Goal: Information Seeking & Learning: Find specific fact

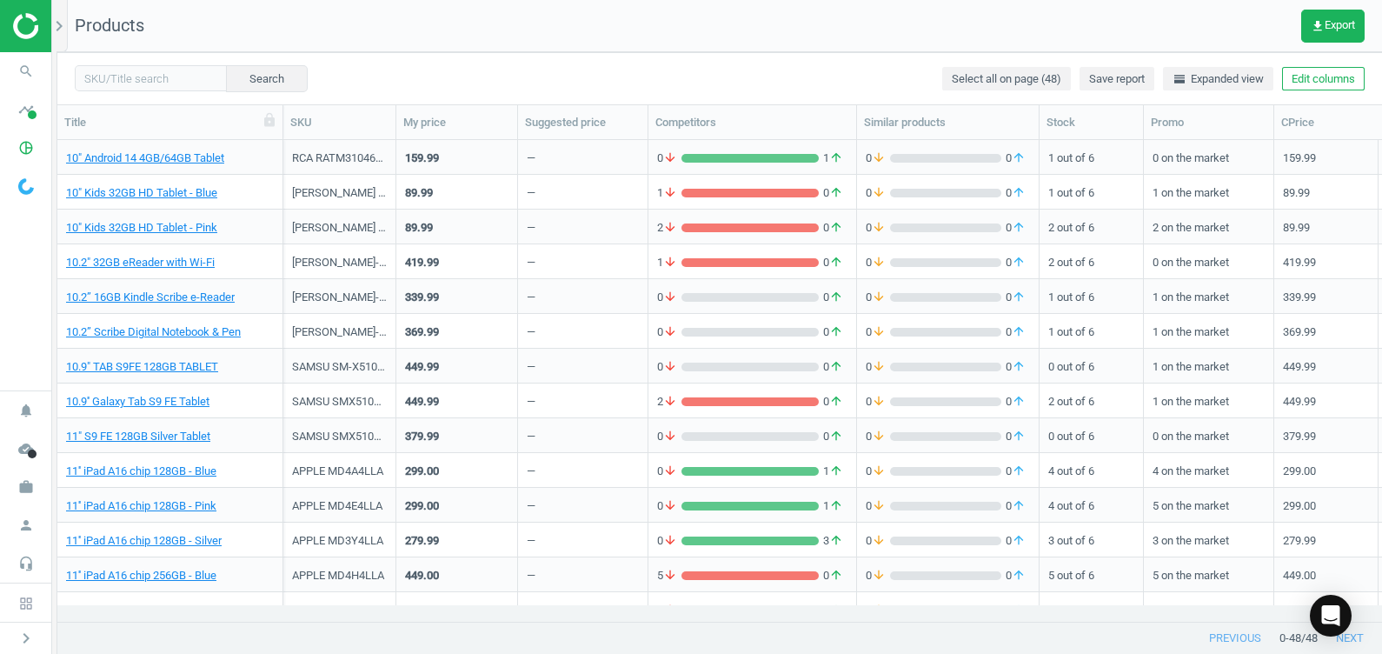
scroll to position [448, 1308]
click at [353, 156] on div "RCA RATM31046K-GR" at bounding box center [339, 158] width 95 height 16
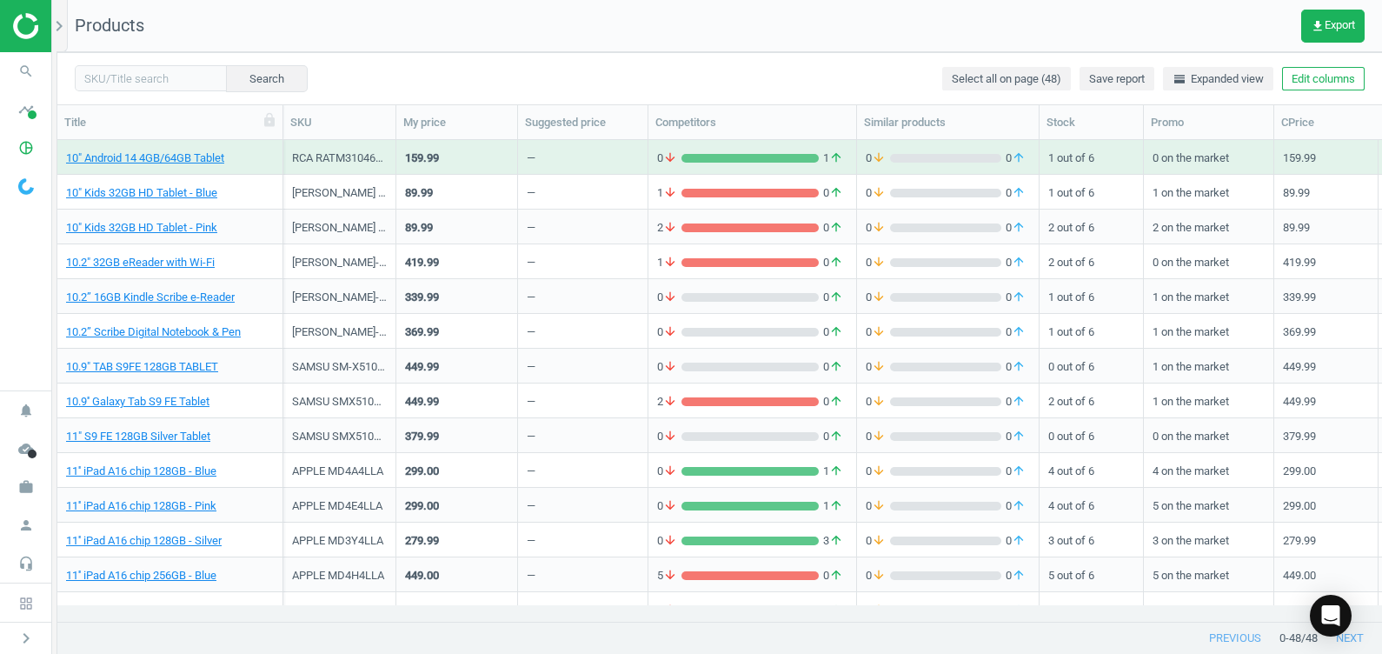
drag, startPoint x: 319, startPoint y: 159, endPoint x: 423, endPoint y: 56, distance: 146.3
click at [423, 56] on div "Search Select all on page (48) Save report horizontal_split Expanded view Edit …" at bounding box center [719, 78] width 1324 height 52
click at [213, 157] on link "10" Android 14 4GB/64GB Tablet" at bounding box center [145, 158] width 158 height 16
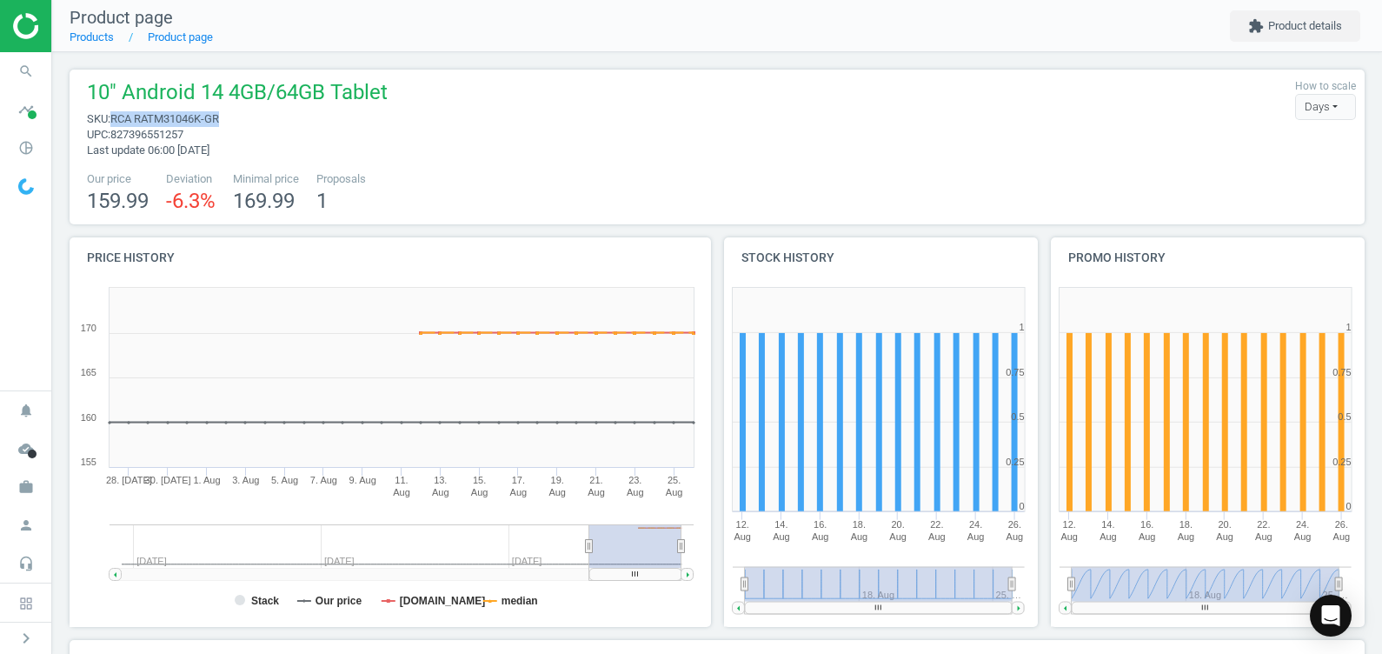
drag, startPoint x: 220, startPoint y: 121, endPoint x: 113, endPoint y: 122, distance: 106.9
click at [113, 122] on span "RCA RATM31046K-GR" at bounding box center [164, 118] width 109 height 13
copy span "RCA RATM31046K-GR"
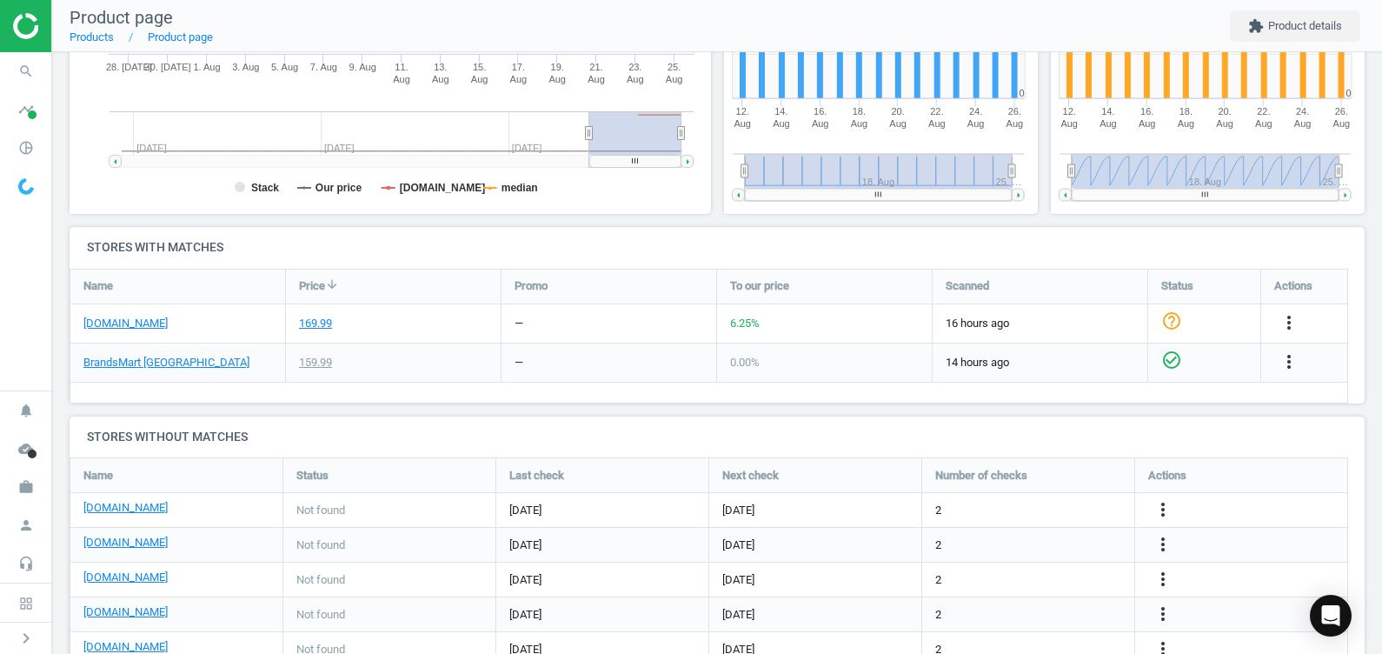
scroll to position [440, 0]
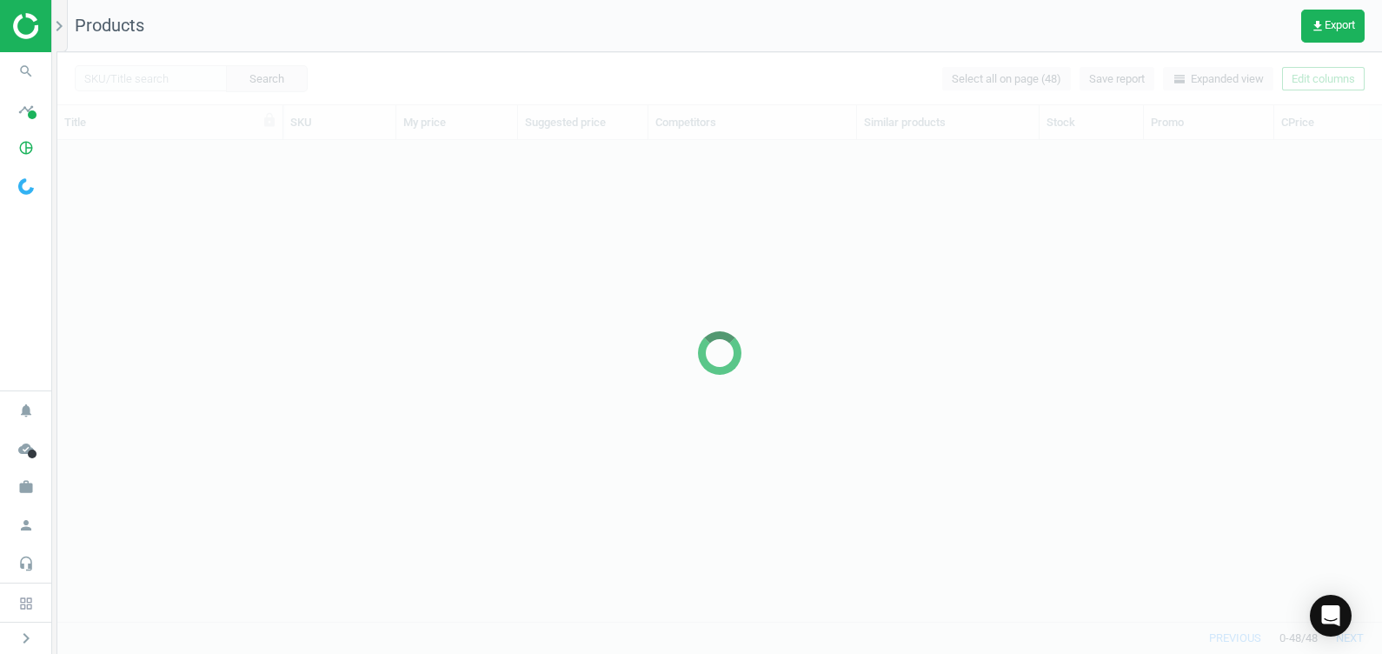
scroll to position [448, 1308]
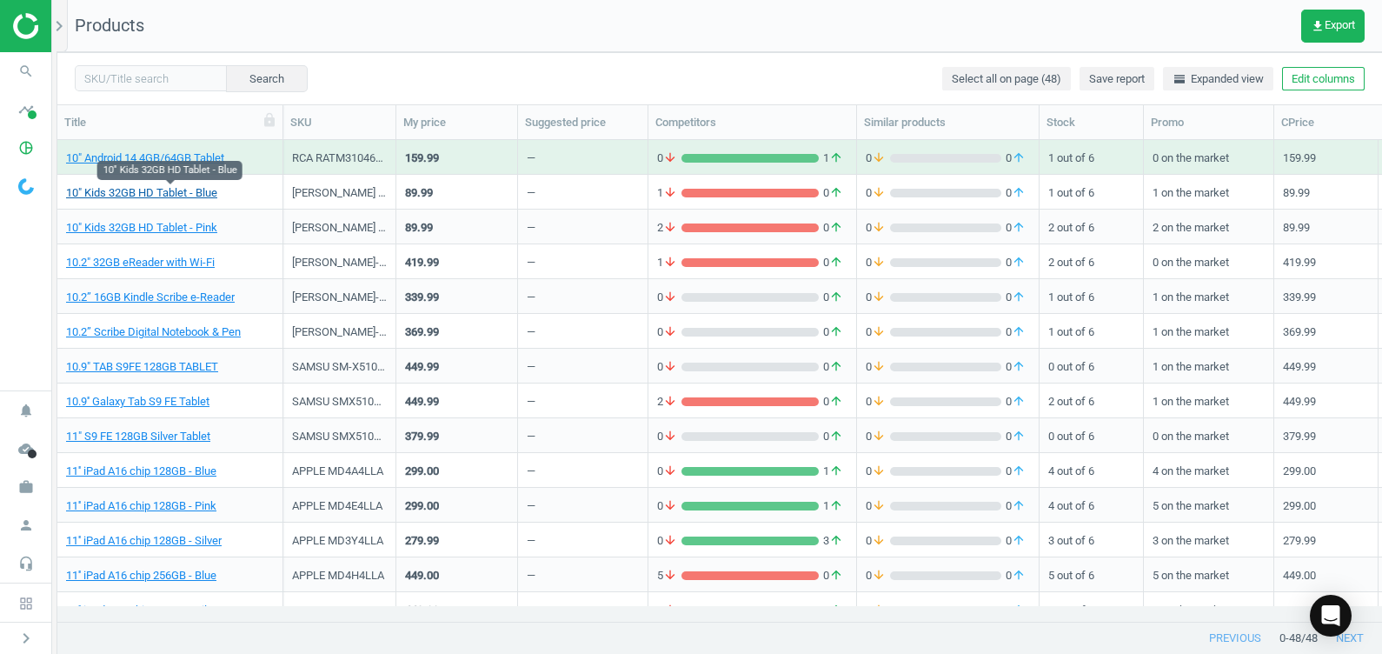
click at [197, 196] on link "10" Kids 32GB HD Tablet - Blue" at bounding box center [141, 193] width 151 height 16
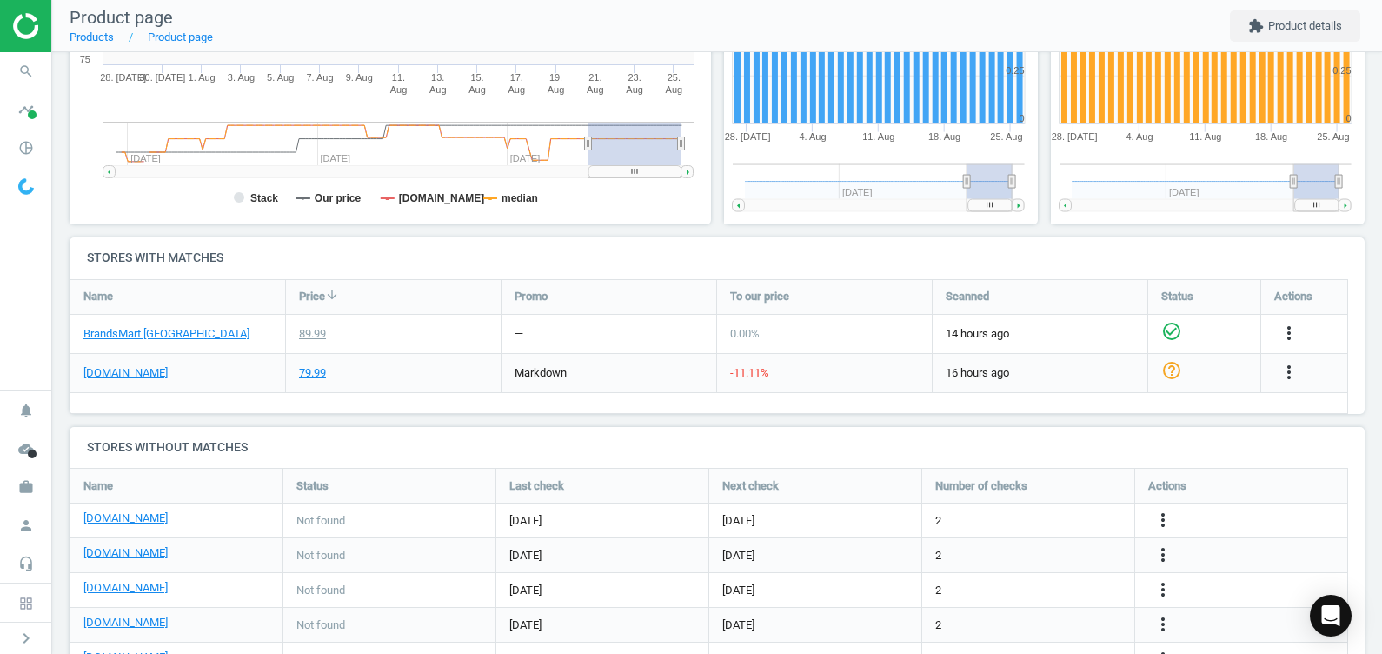
scroll to position [405, 0]
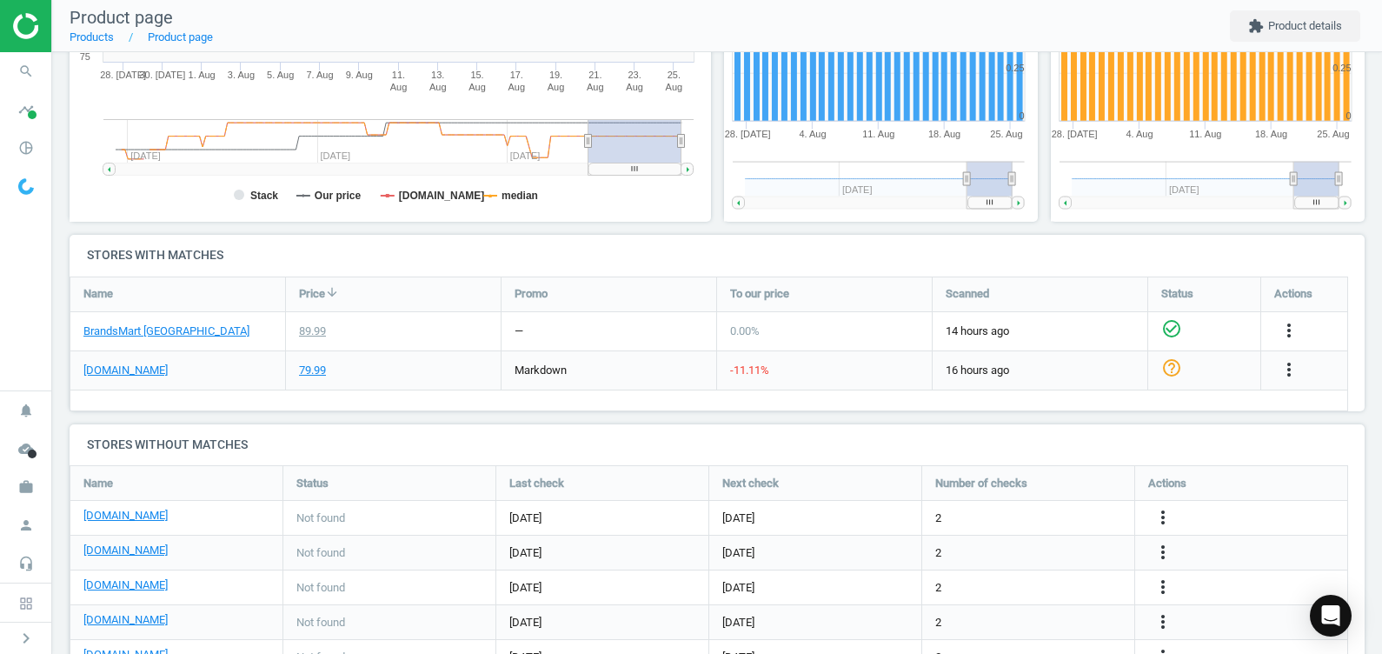
click at [1321, 479] on div "Actions" at bounding box center [1241, 483] width 212 height 34
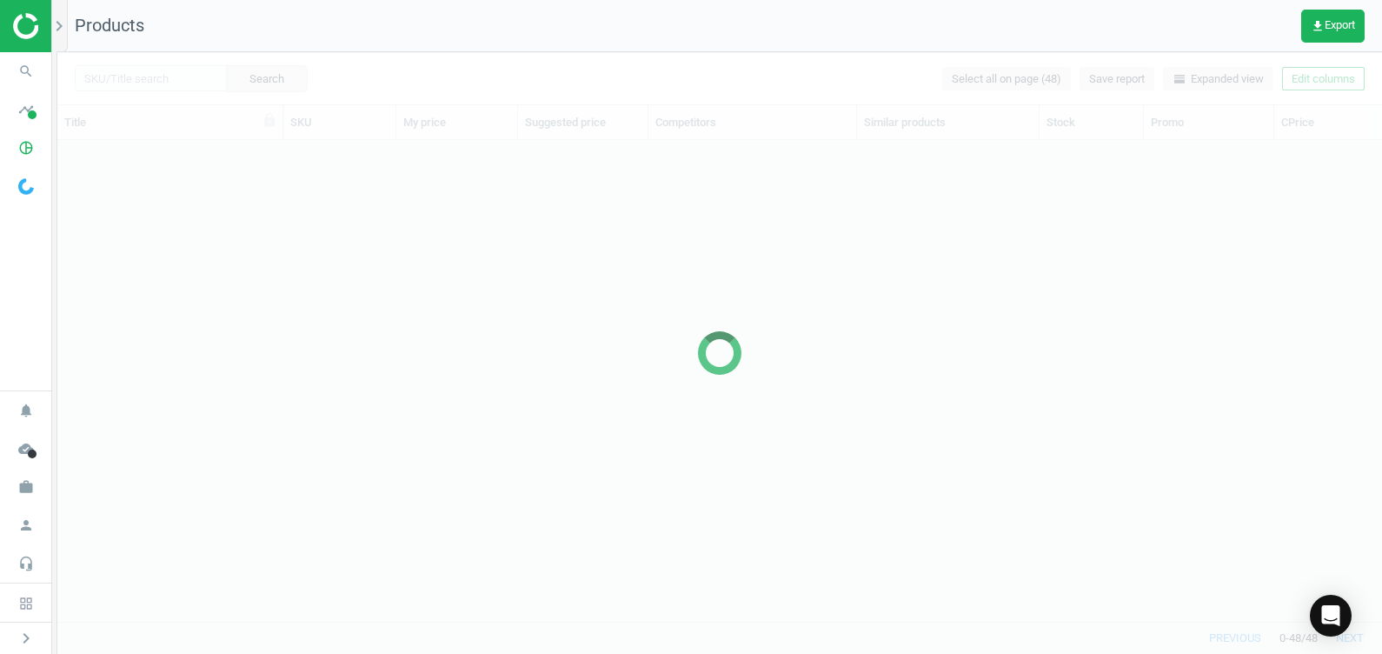
scroll to position [448, 1308]
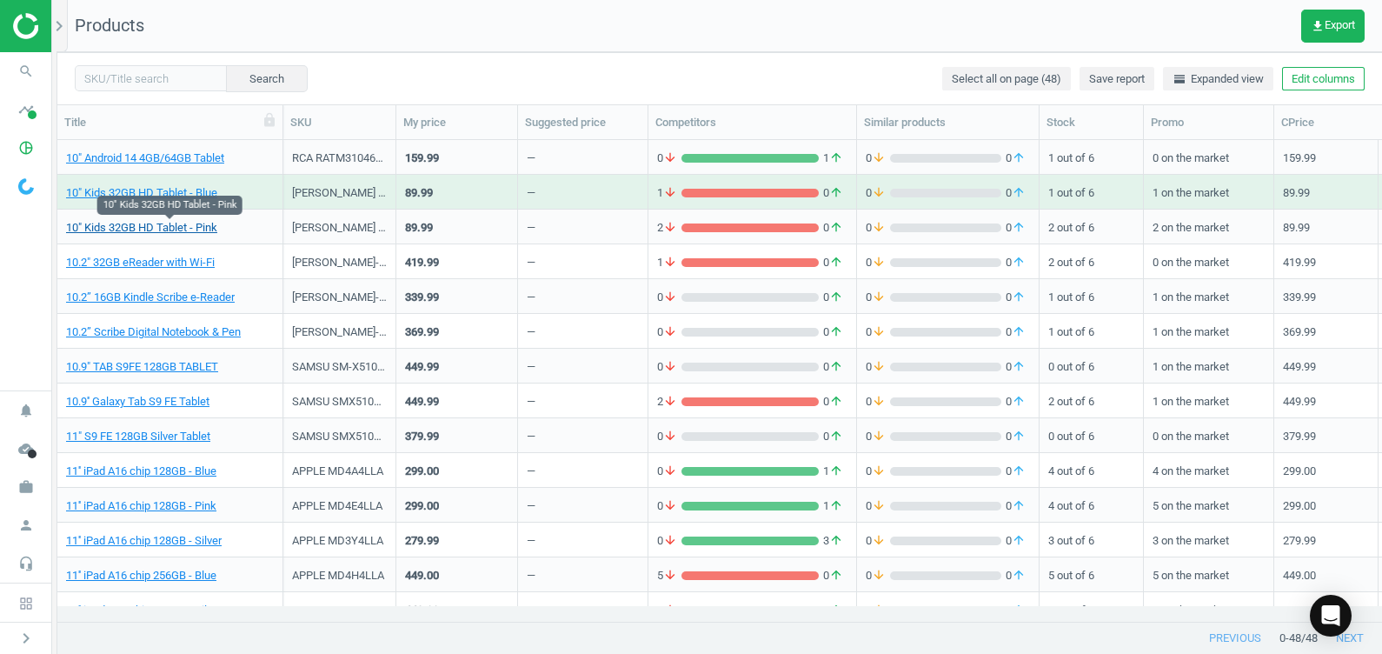
click at [189, 225] on link "10" Kids 32GB HD Tablet - Pink" at bounding box center [141, 228] width 151 height 16
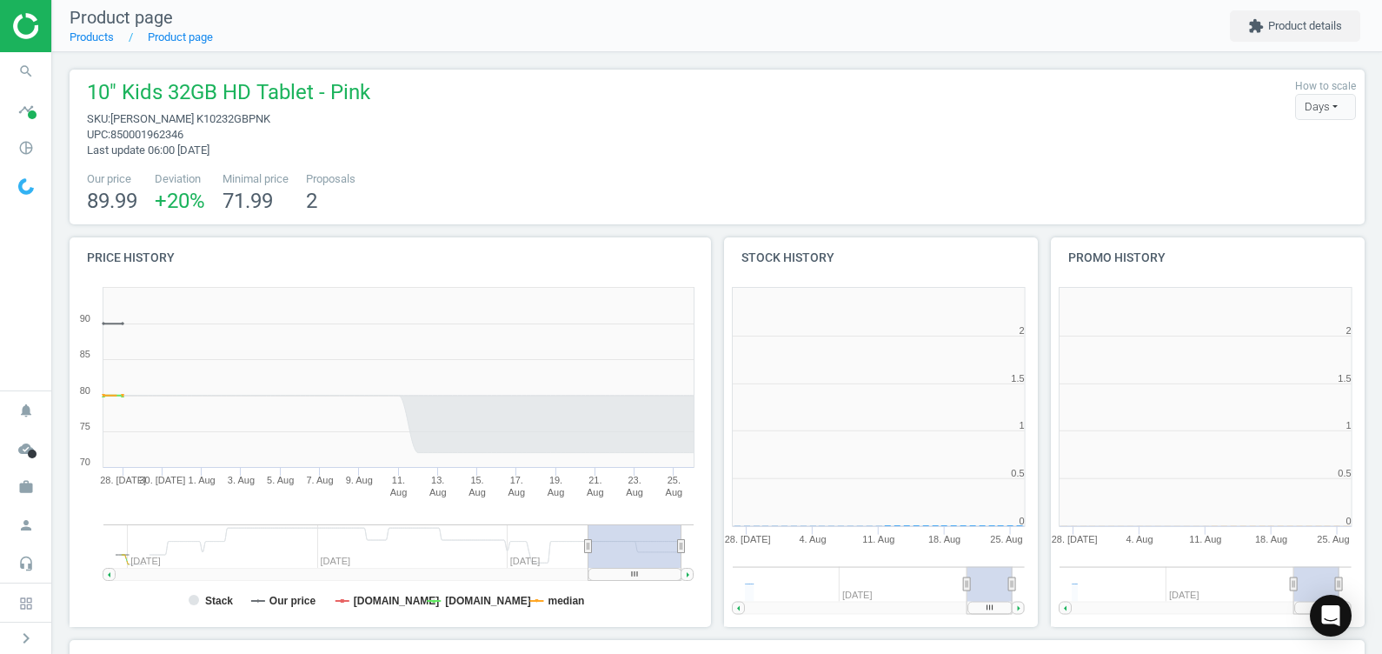
scroll to position [9, 8]
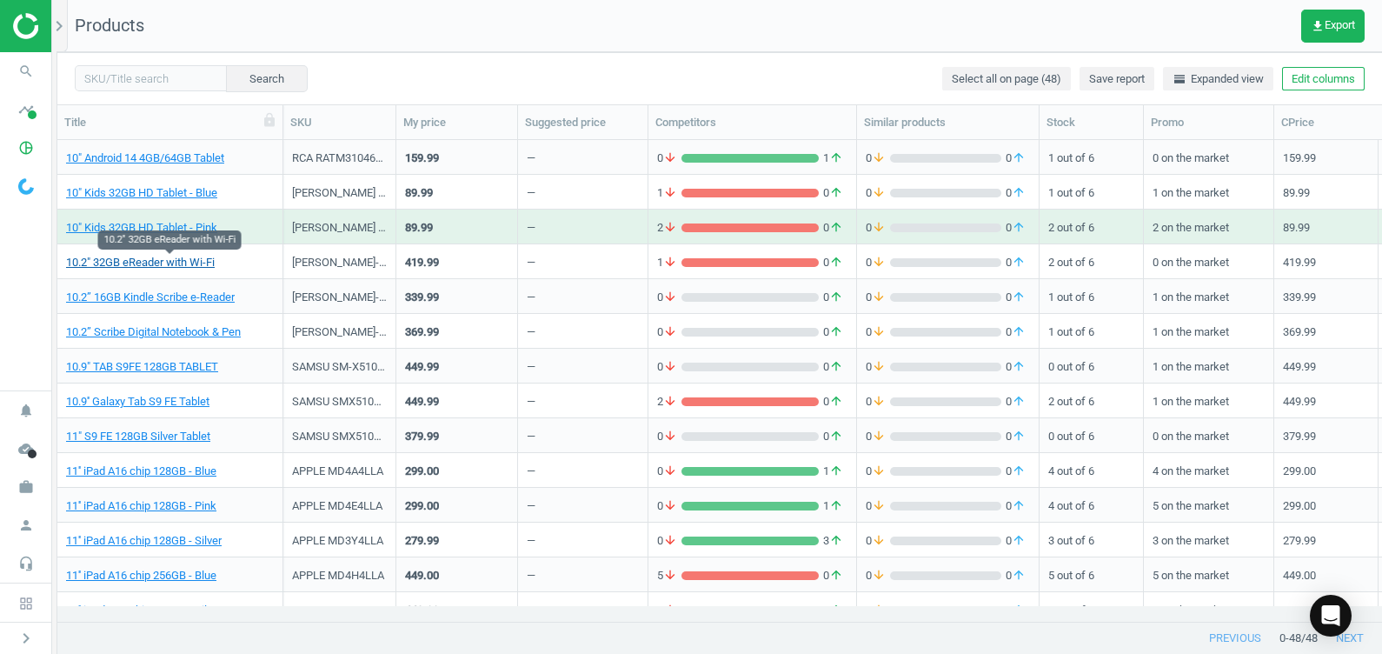
click at [187, 263] on link "10.2" 32GB eReader with Wi-Fi" at bounding box center [140, 263] width 149 height 16
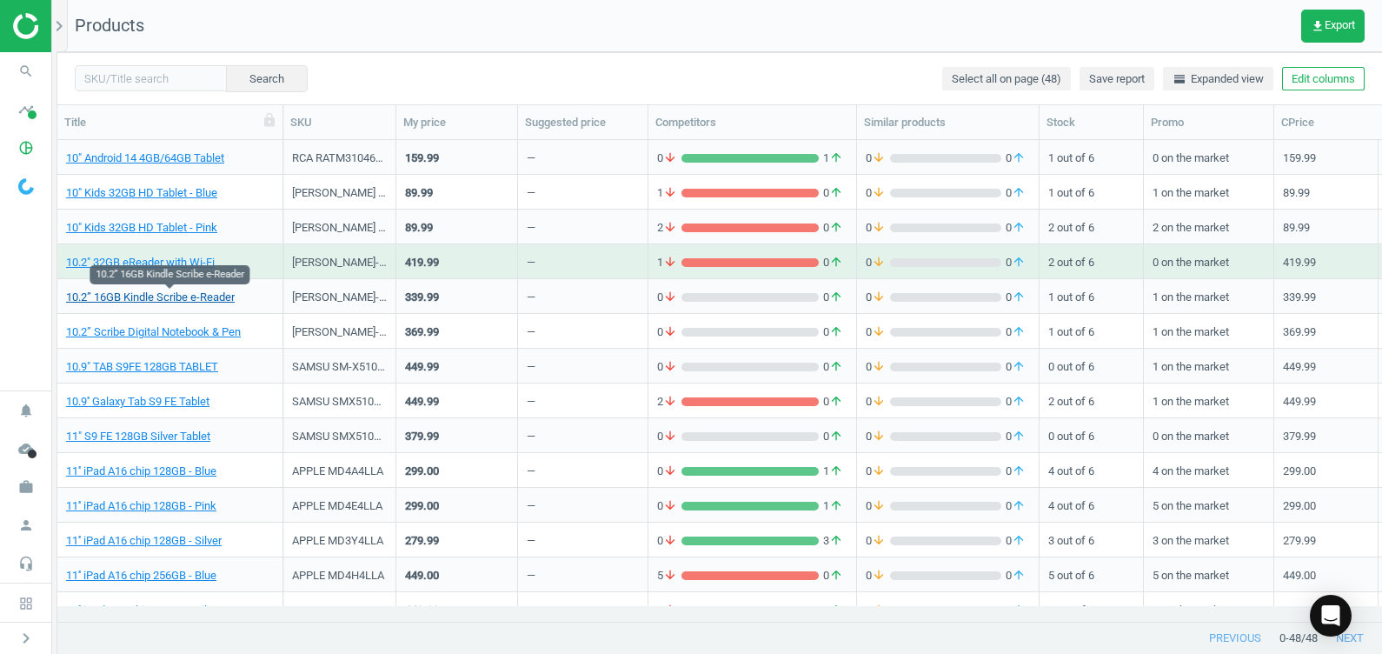
click at [206, 302] on link "10.2” 16GB Kindle Scribe e-Reader" at bounding box center [150, 297] width 169 height 16
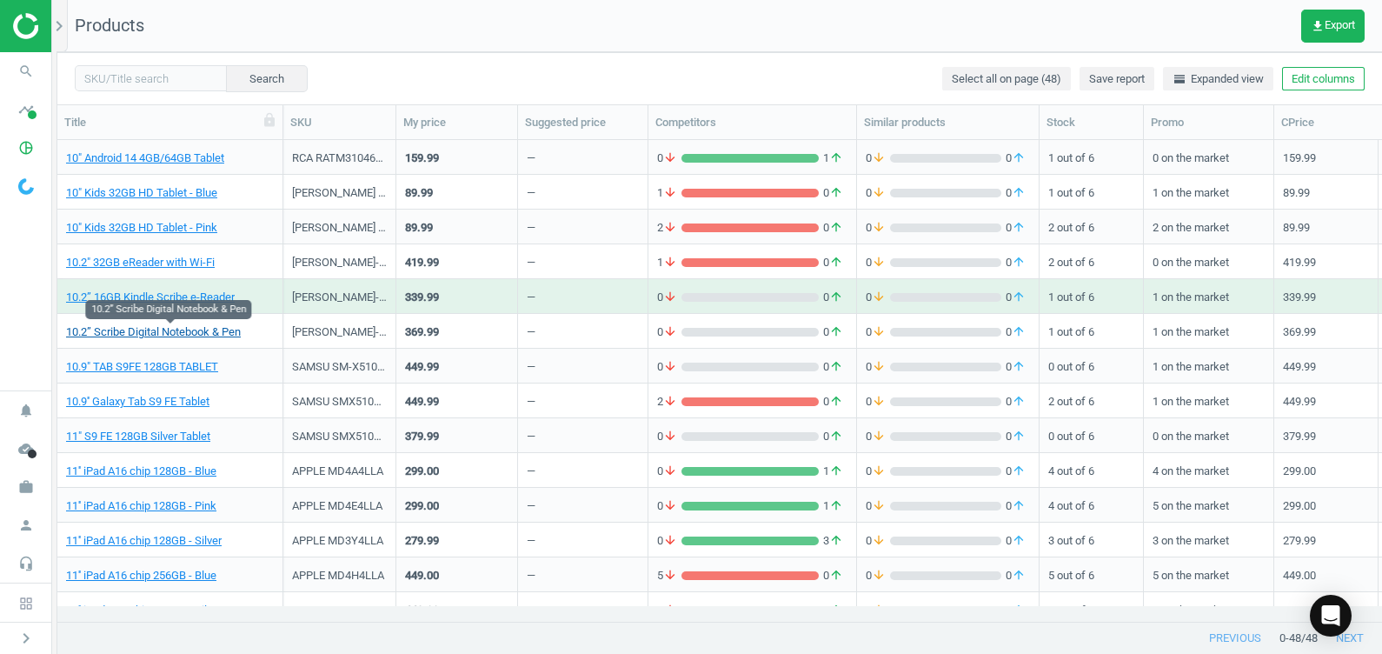
click at [204, 334] on link "10.2” Scribe Digital Notebook & Pen" at bounding box center [153, 332] width 175 height 16
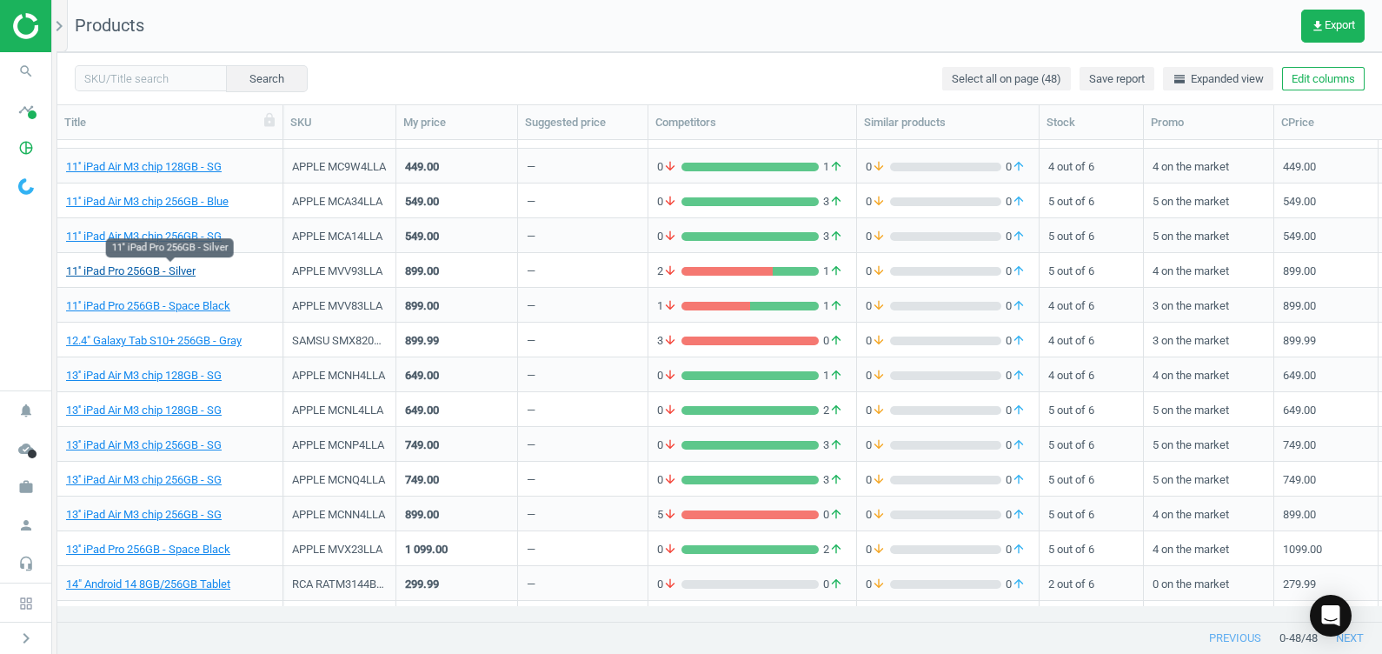
click at [182, 267] on link "11'' iPad Pro 256GB - Silver" at bounding box center [130, 271] width 129 height 16
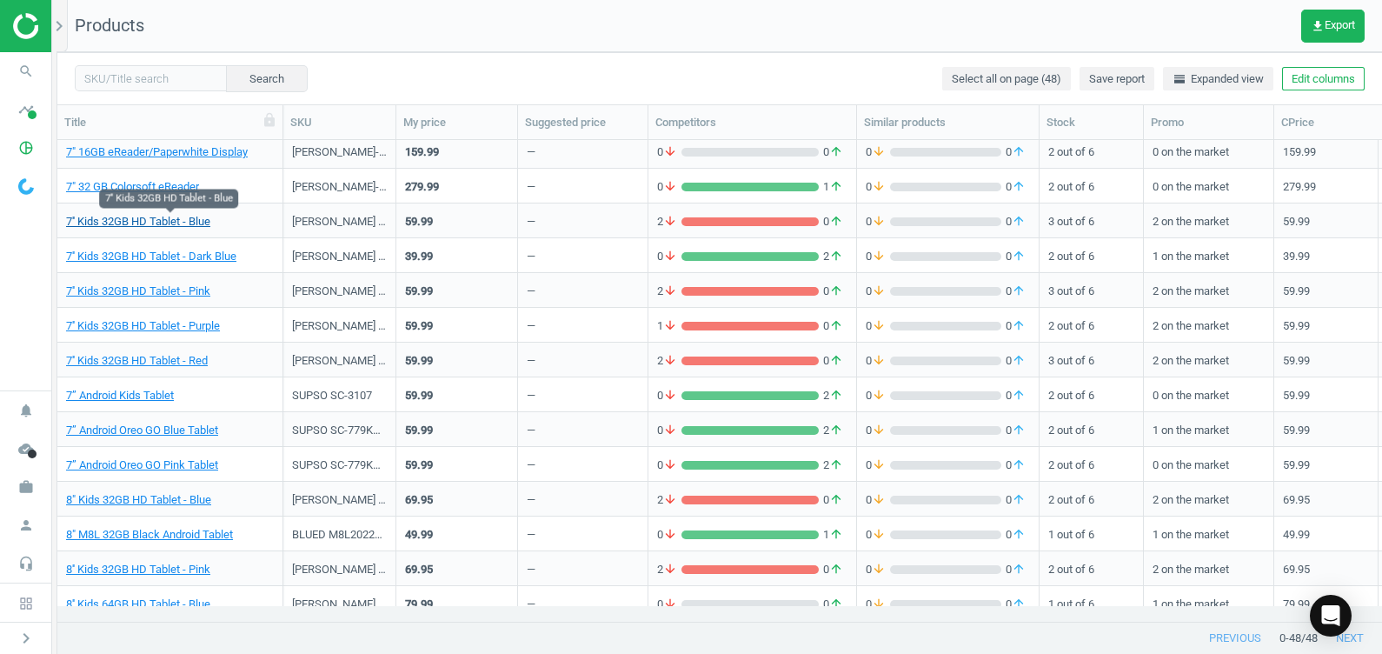
click at [185, 219] on link "7'' Kids 32GB HD Tablet - Blue" at bounding box center [138, 222] width 144 height 16
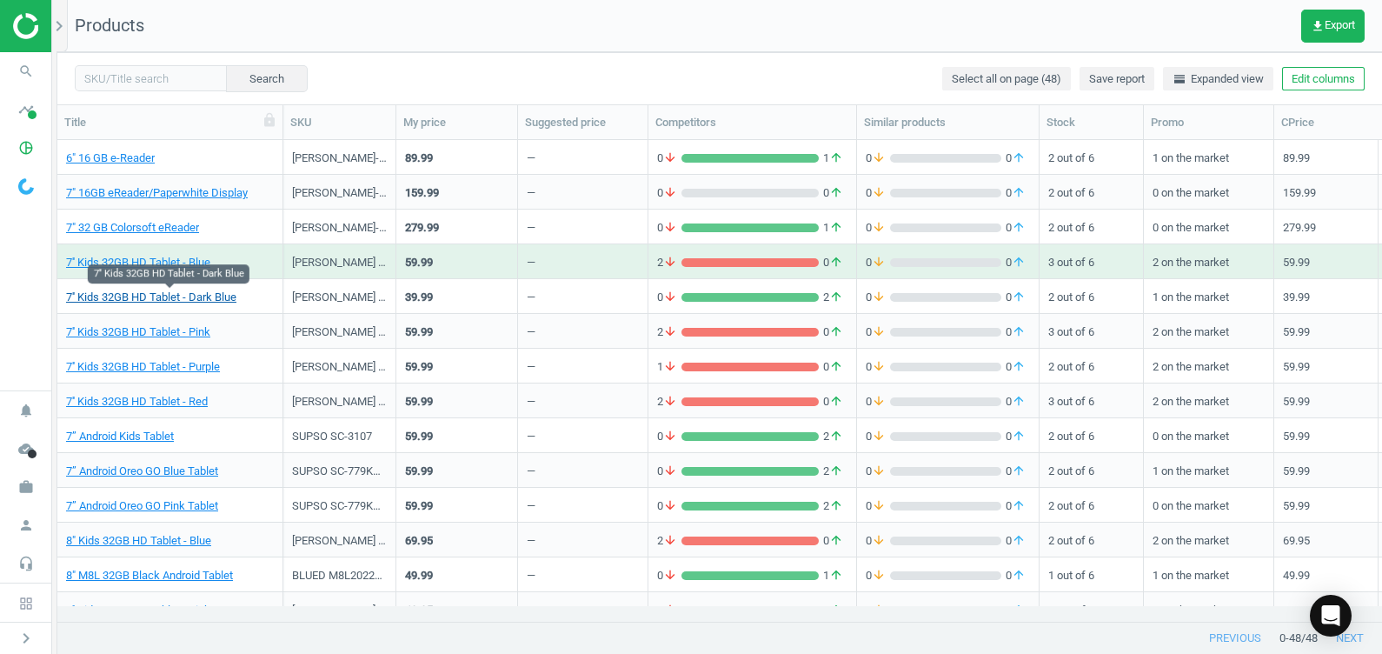
click at [185, 295] on link "7'' Kids 32GB HD Tablet - Dark Blue" at bounding box center [151, 297] width 170 height 16
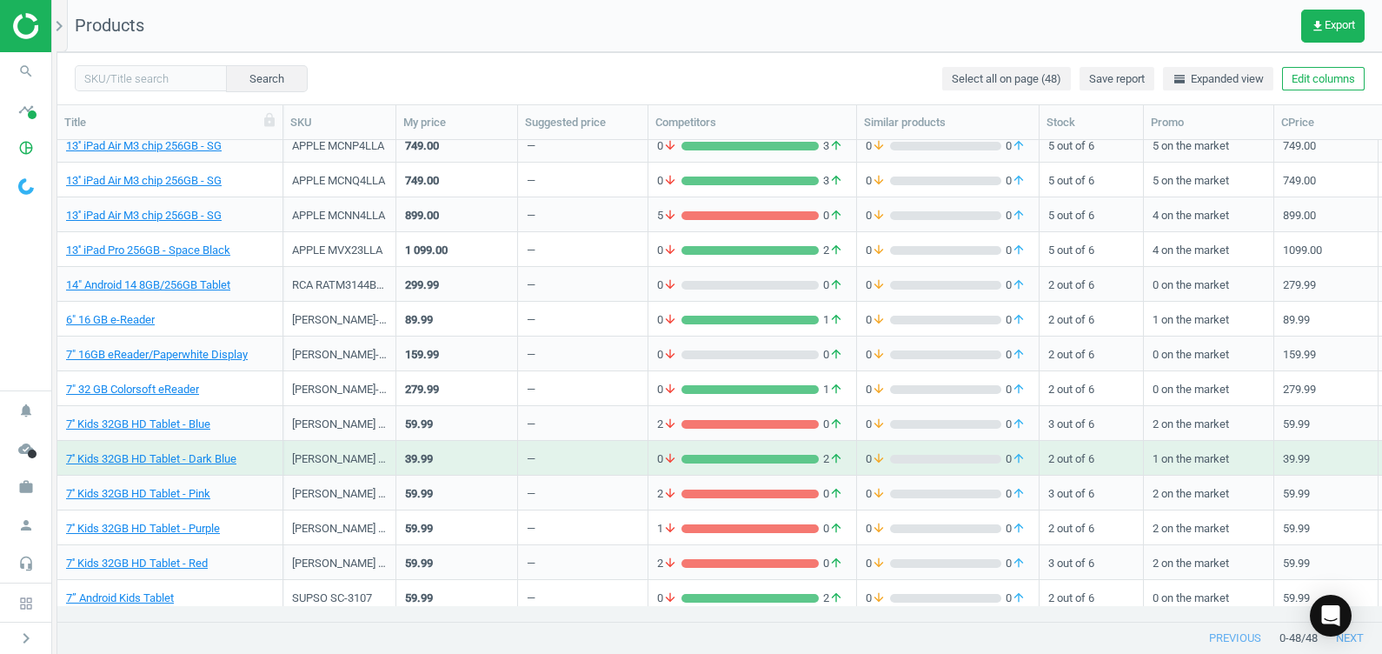
scroll to position [891, 0]
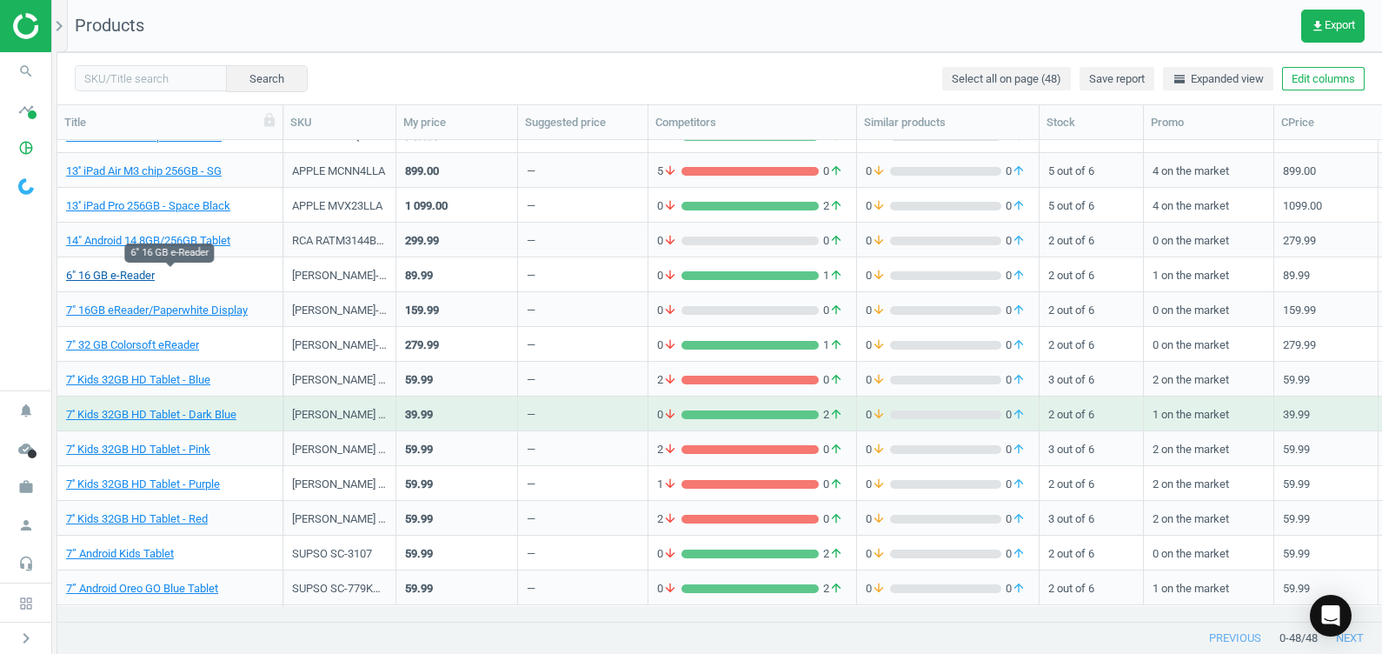
click at [107, 274] on link "6" 16 GB e-Reader" at bounding box center [110, 276] width 89 height 16
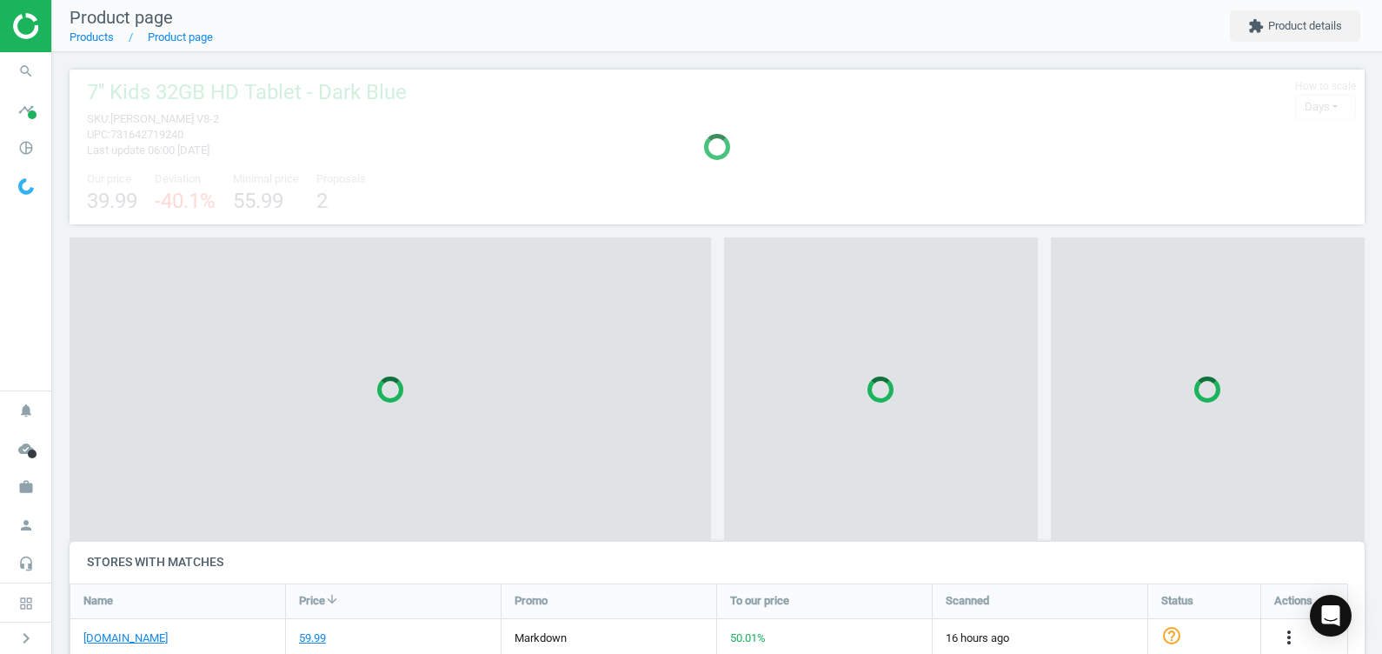
scroll to position [222, 1304]
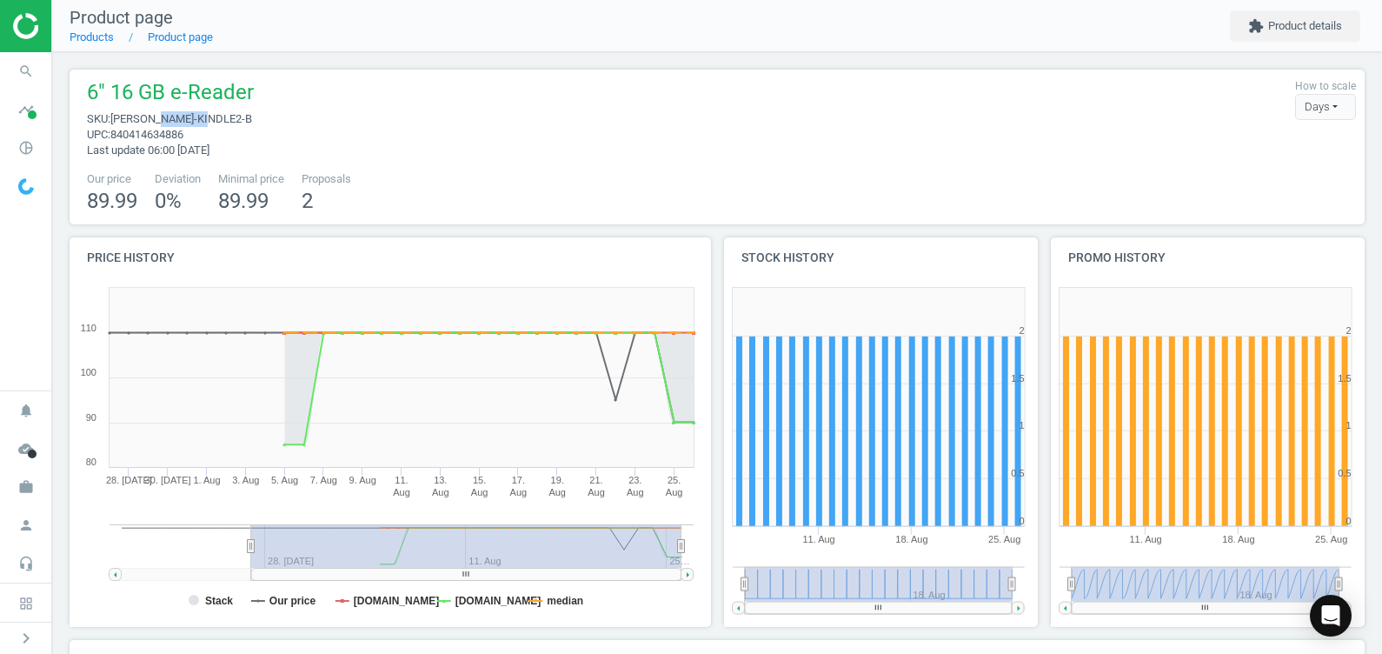
click at [177, 114] on span "[PERSON_NAME]-KINDLE2-B" at bounding box center [181, 118] width 142 height 13
click at [319, 140] on div "6" 16 GB e-Reader sku : [PERSON_NAME]-KINDLE2-B upc : 840414634886 Last update …" at bounding box center [717, 118] width 1278 height 80
drag, startPoint x: 243, startPoint y: 117, endPoint x: 159, endPoint y: 118, distance: 84.3
click at [159, 118] on span "sku : [PERSON_NAME]-KINDLE2-B" at bounding box center [170, 119] width 167 height 16
copy span "AMZ-KINDLE2-B"
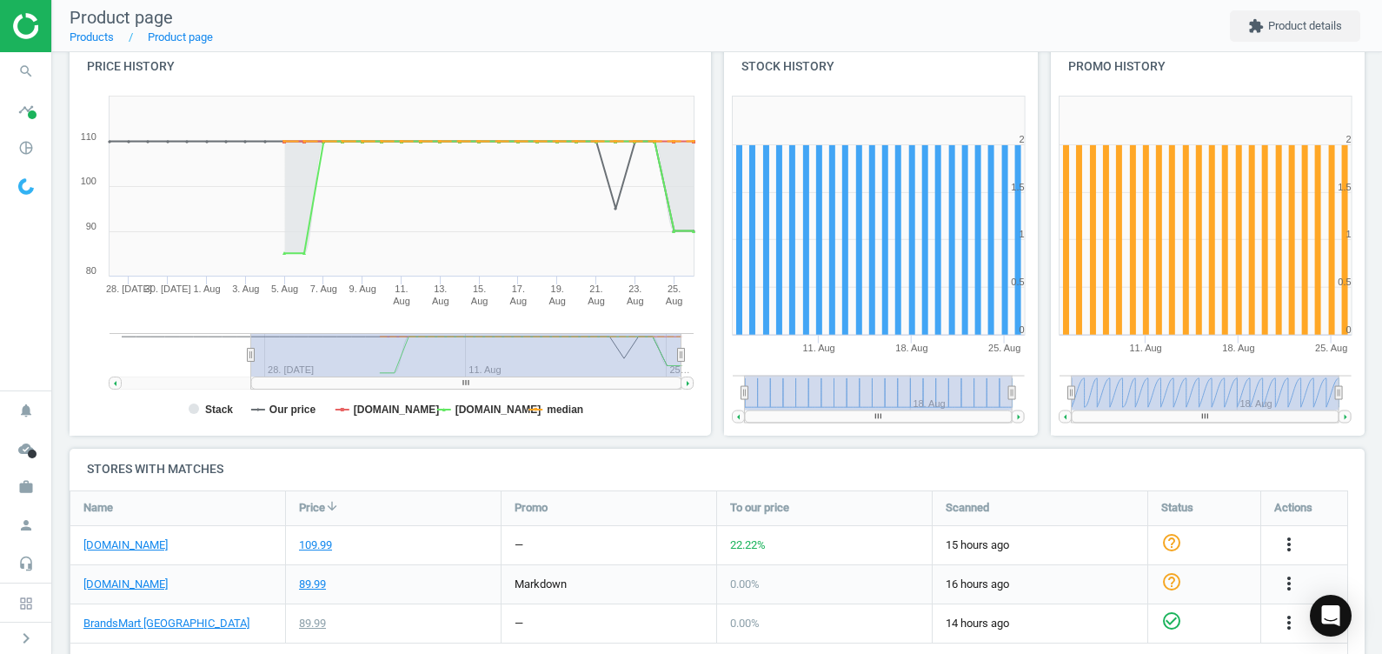
scroll to position [189, 0]
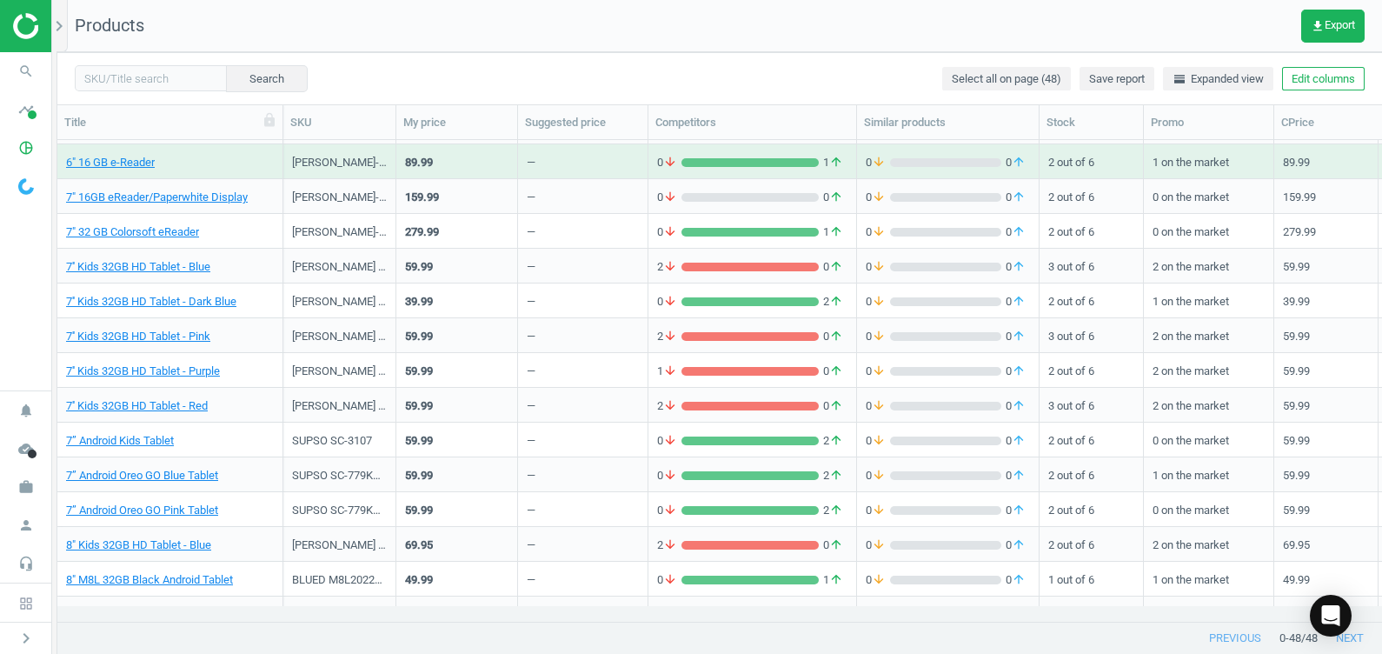
scroll to position [1012, 0]
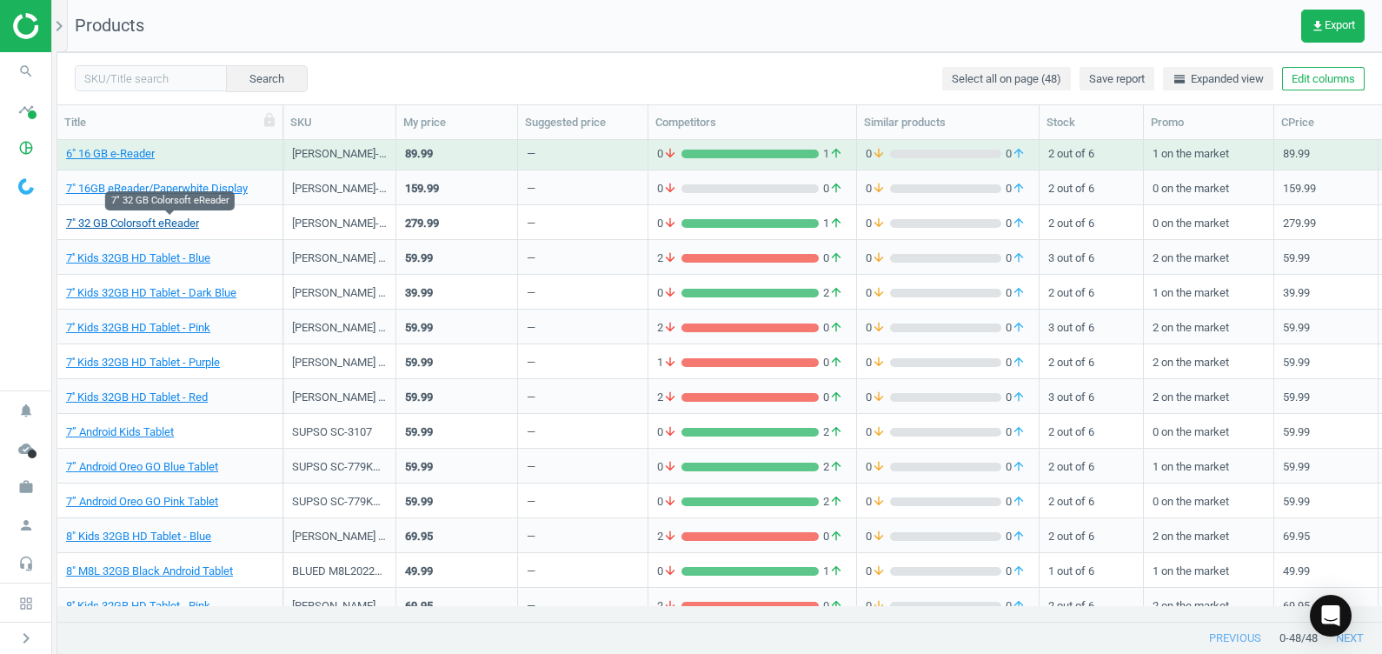
click at [189, 222] on link "7" 32 GB Colorsoft eReader" at bounding box center [132, 224] width 133 height 16
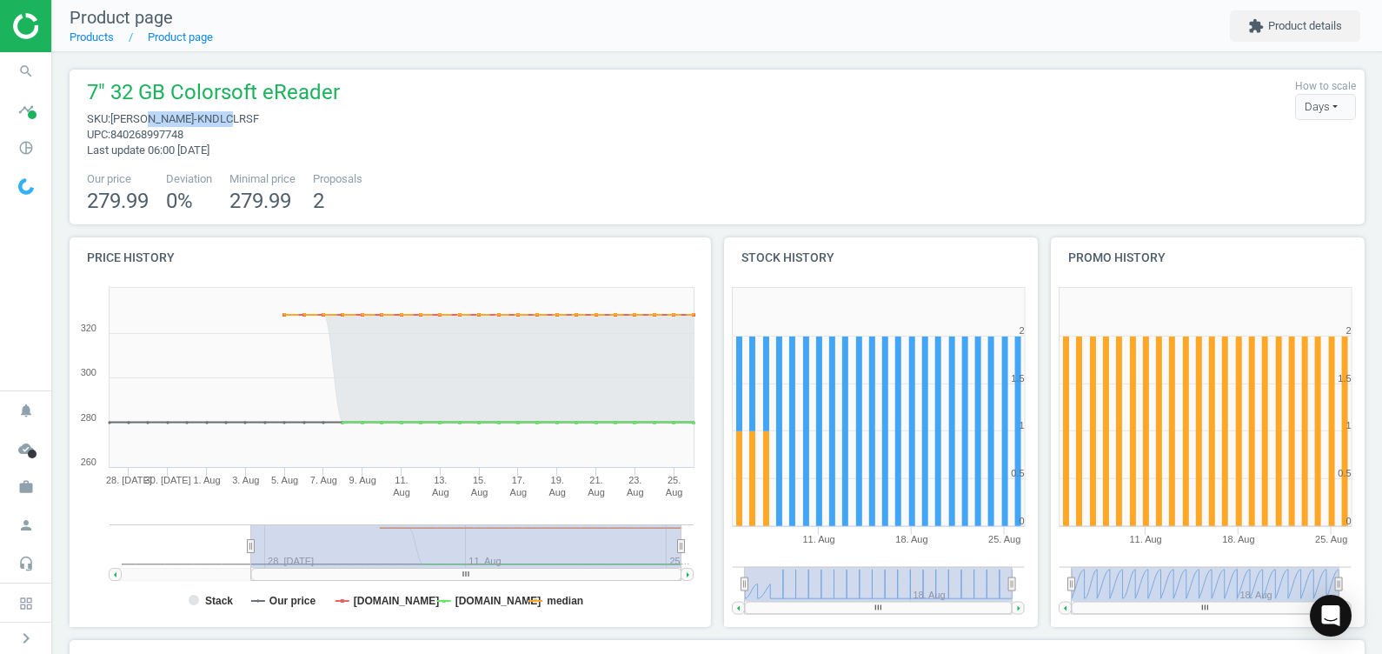
drag, startPoint x: 243, startPoint y: 115, endPoint x: 159, endPoint y: 119, distance: 84.4
click at [159, 119] on span "sku : [PERSON_NAME]-KNDLCLRSF" at bounding box center [213, 119] width 253 height 16
copy span "AMZ-KNDLCLRSF"
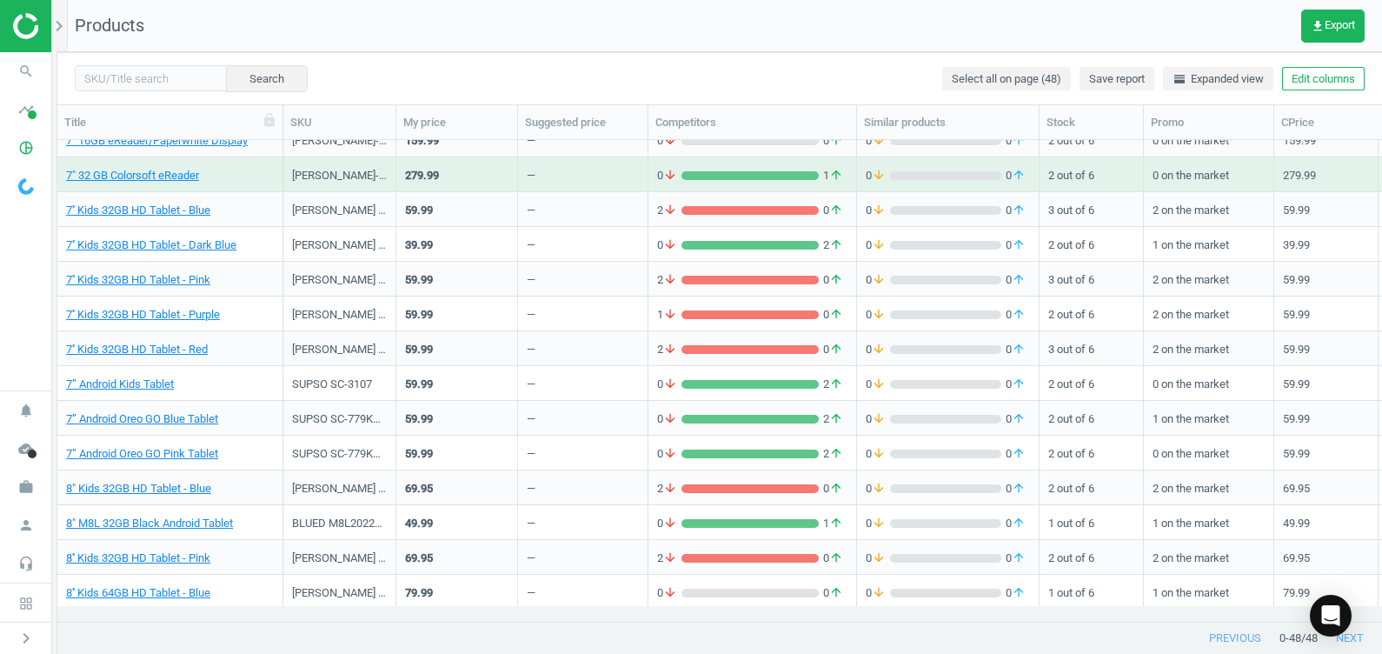
scroll to position [1082, 0]
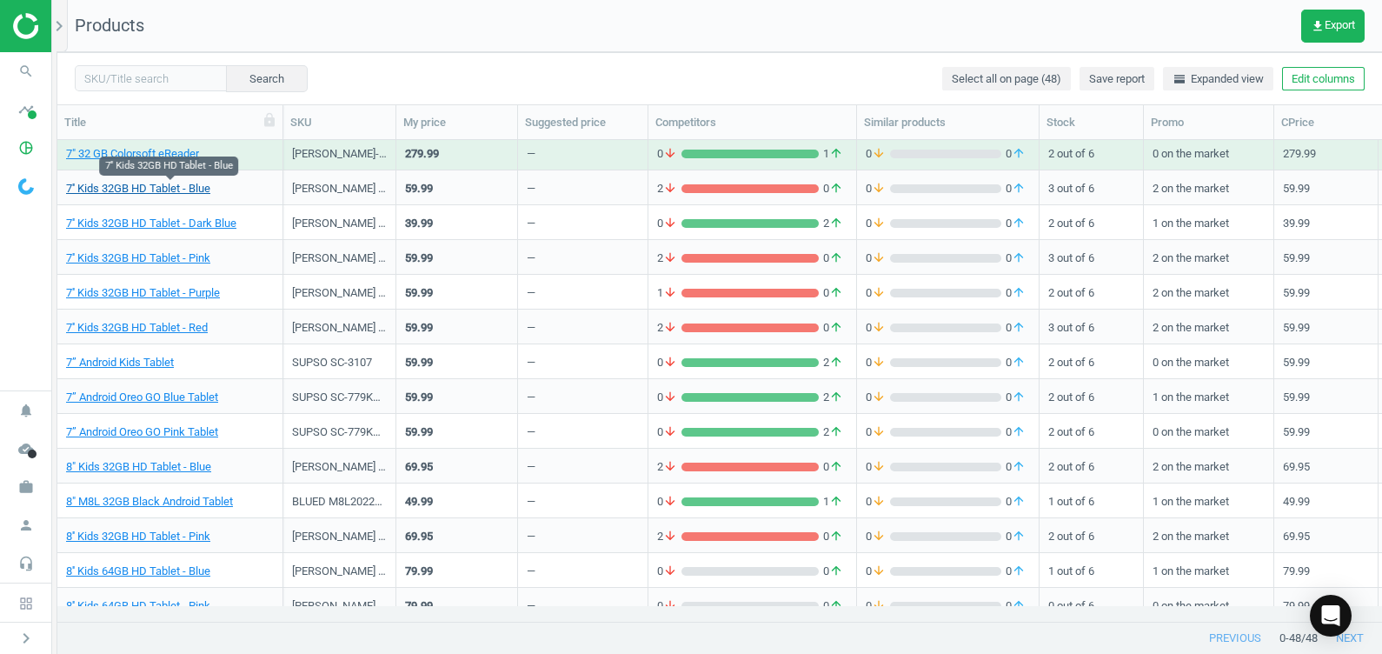
click at [149, 187] on link "7'' Kids 32GB HD Tablet - Blue" at bounding box center [138, 189] width 144 height 16
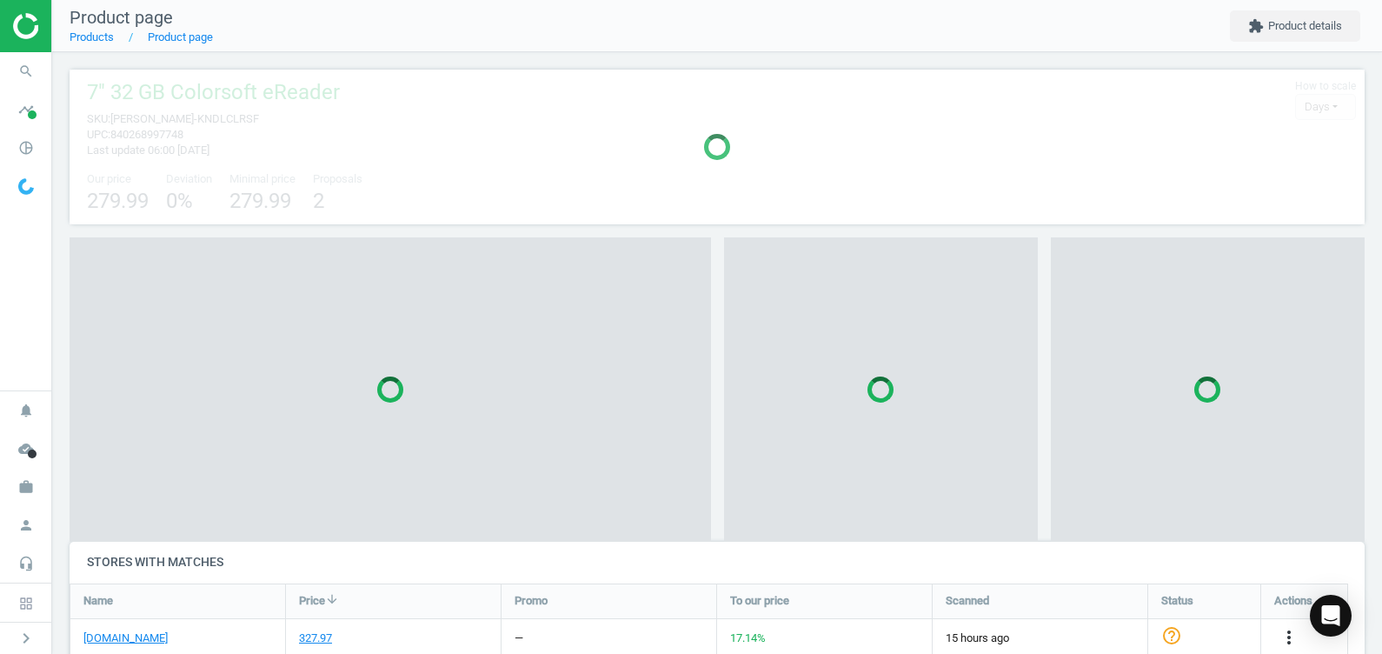
scroll to position [77, 1304]
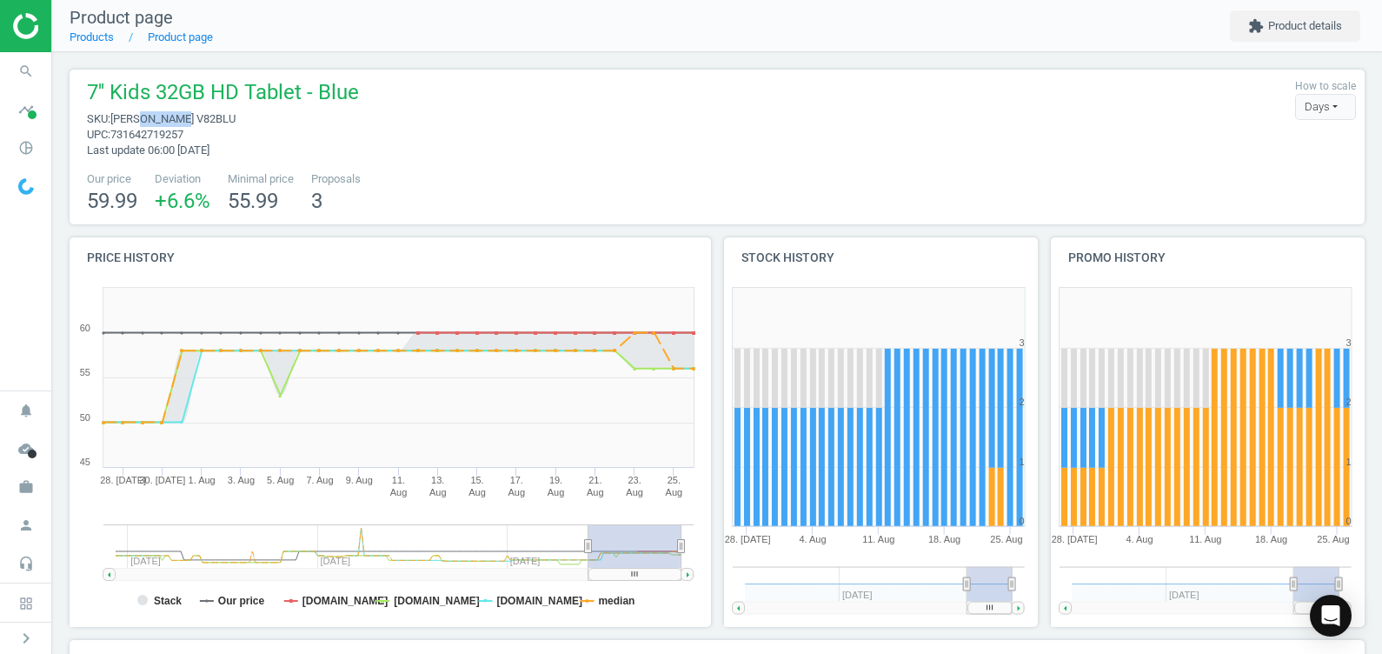
drag, startPoint x: 187, startPoint y: 117, endPoint x: 144, endPoint y: 116, distance: 42.6
click at [144, 116] on span "sku : [PERSON_NAME] V82BLU" at bounding box center [223, 119] width 272 height 16
drag, startPoint x: 144, startPoint y: 116, endPoint x: 306, endPoint y: 91, distance: 163.6
click at [306, 91] on span "7'' Kids 32GB HD Tablet - Blue" at bounding box center [223, 94] width 272 height 33
drag, startPoint x: 192, startPoint y: 119, endPoint x: 149, endPoint y: 118, distance: 43.5
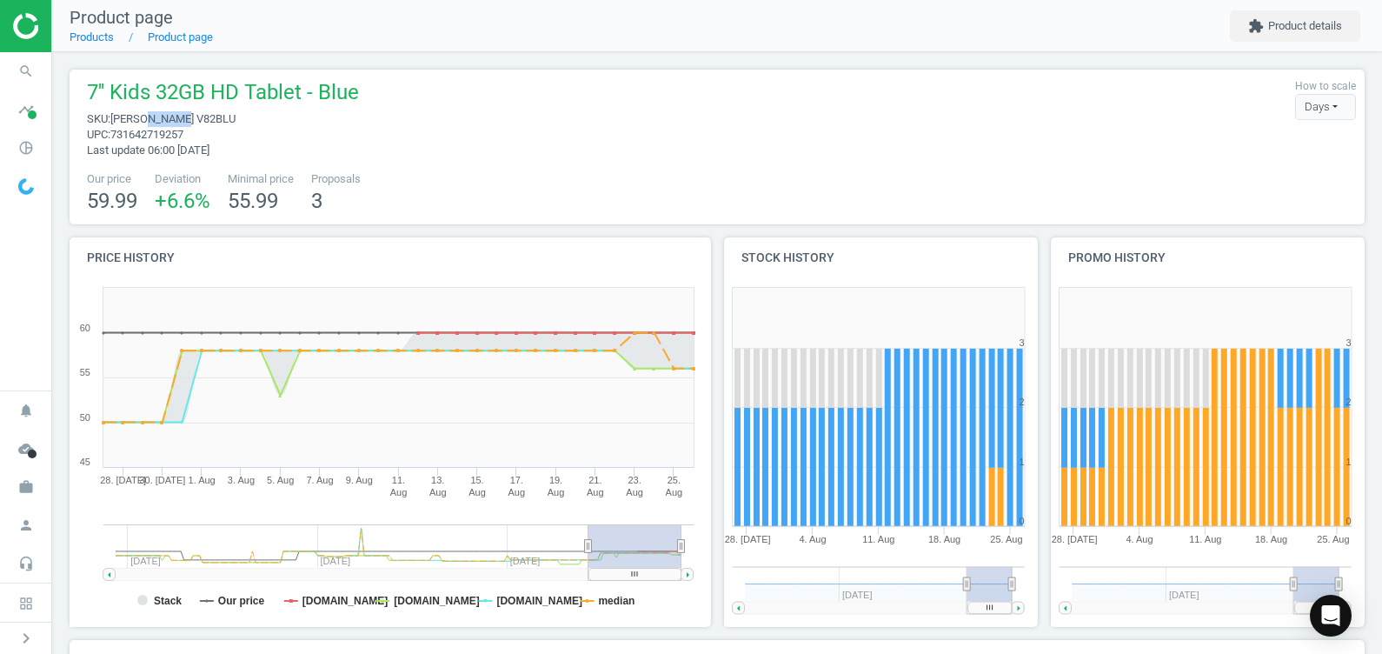
click at [149, 118] on span "sku : [PERSON_NAME] V82BLU" at bounding box center [223, 119] width 272 height 16
copy span "V82BLU"
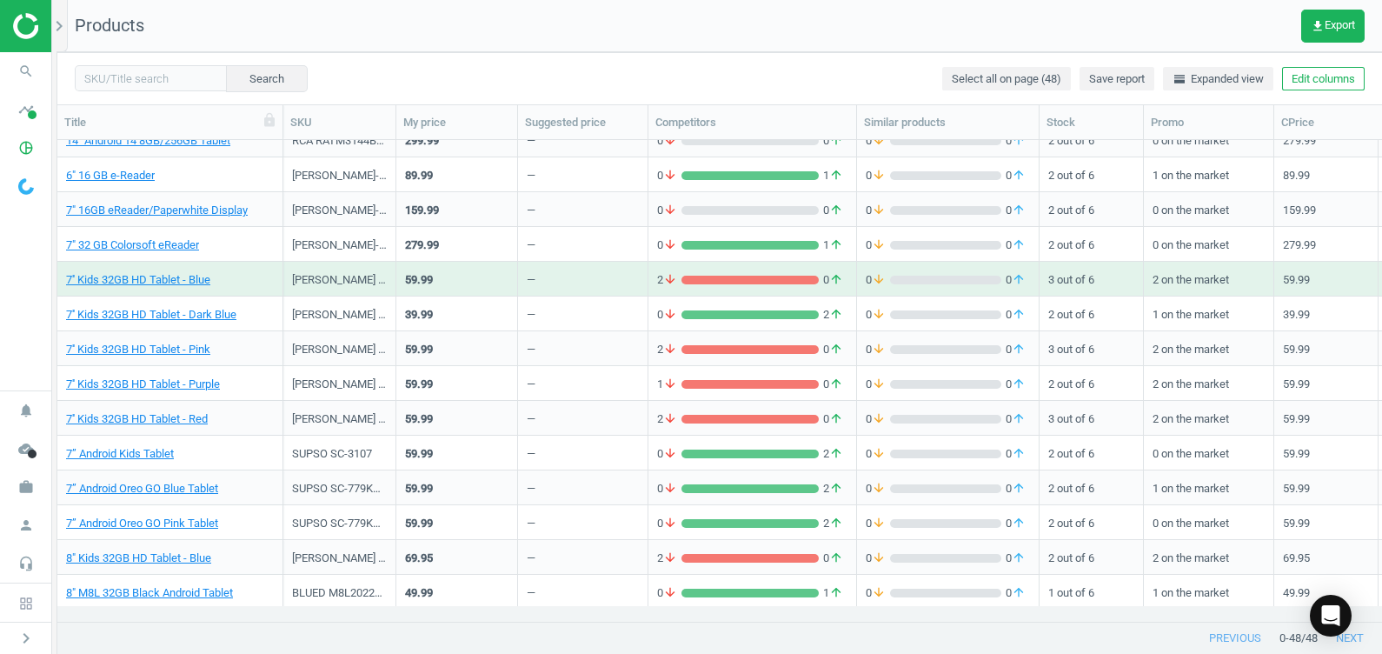
scroll to position [1006, 0]
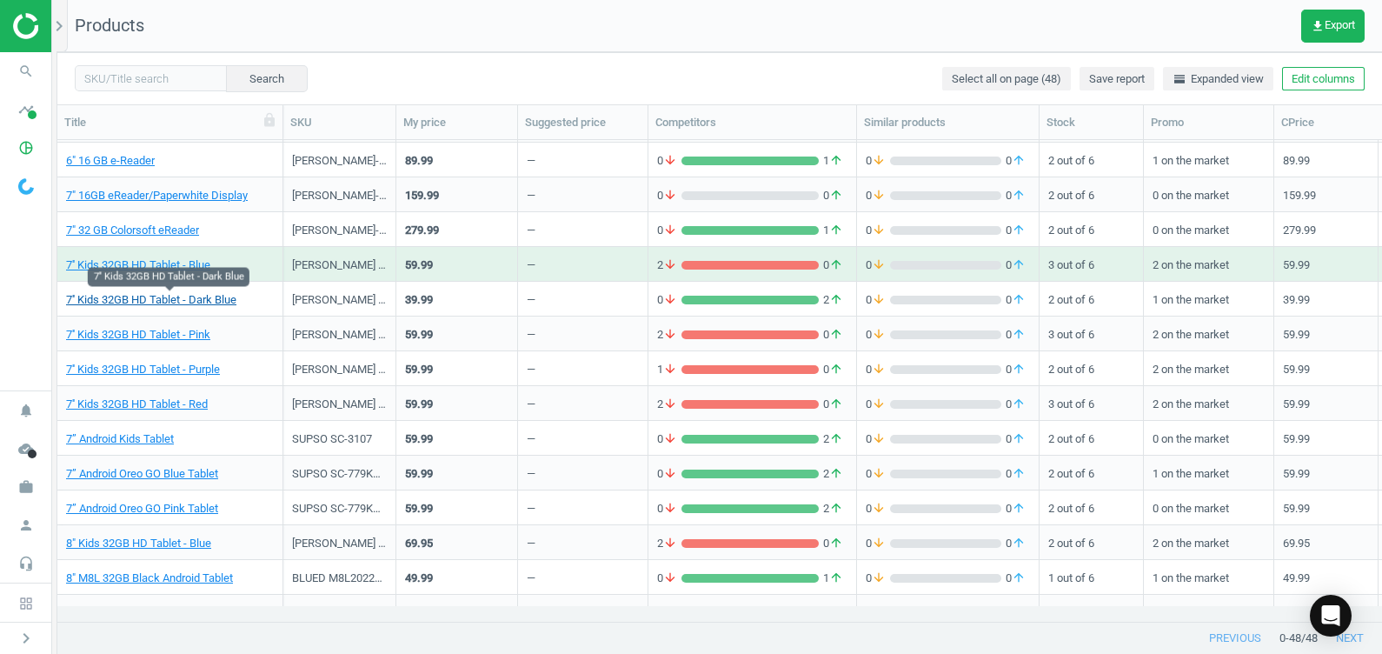
click at [229, 297] on link "7'' Kids 32GB HD Tablet - Dark Blue" at bounding box center [151, 300] width 170 height 16
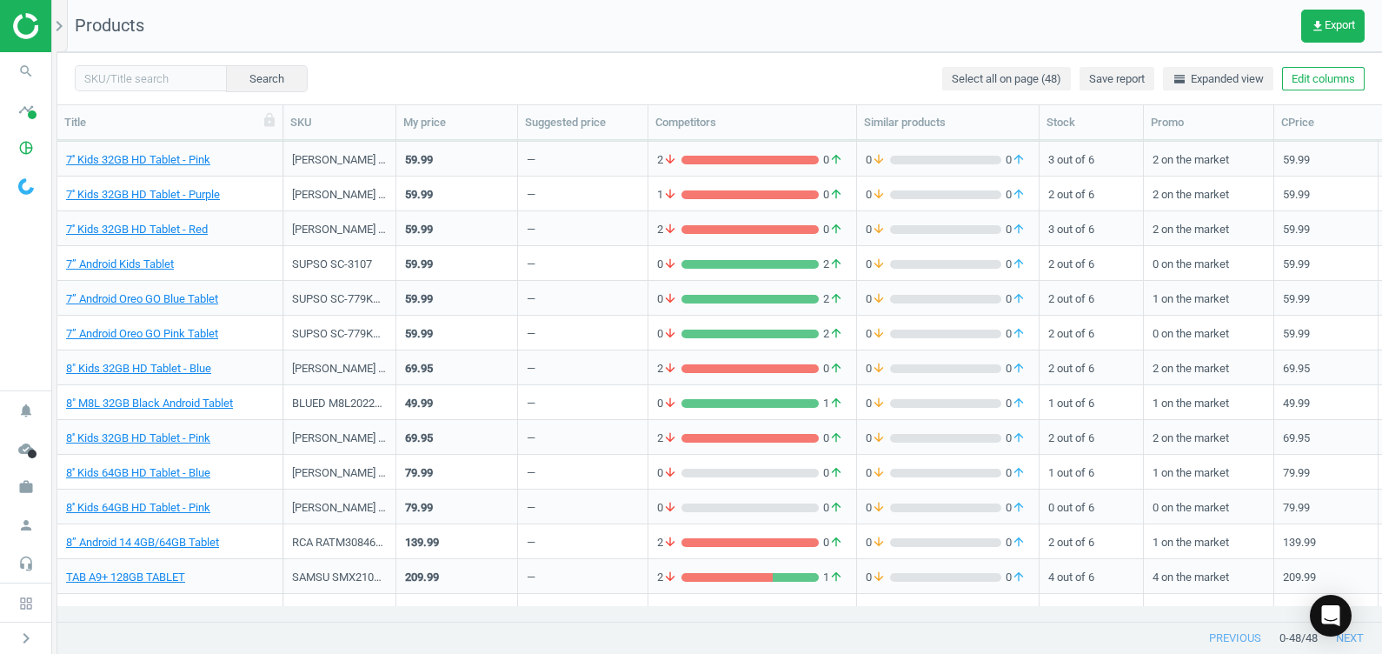
scroll to position [1204, 0]
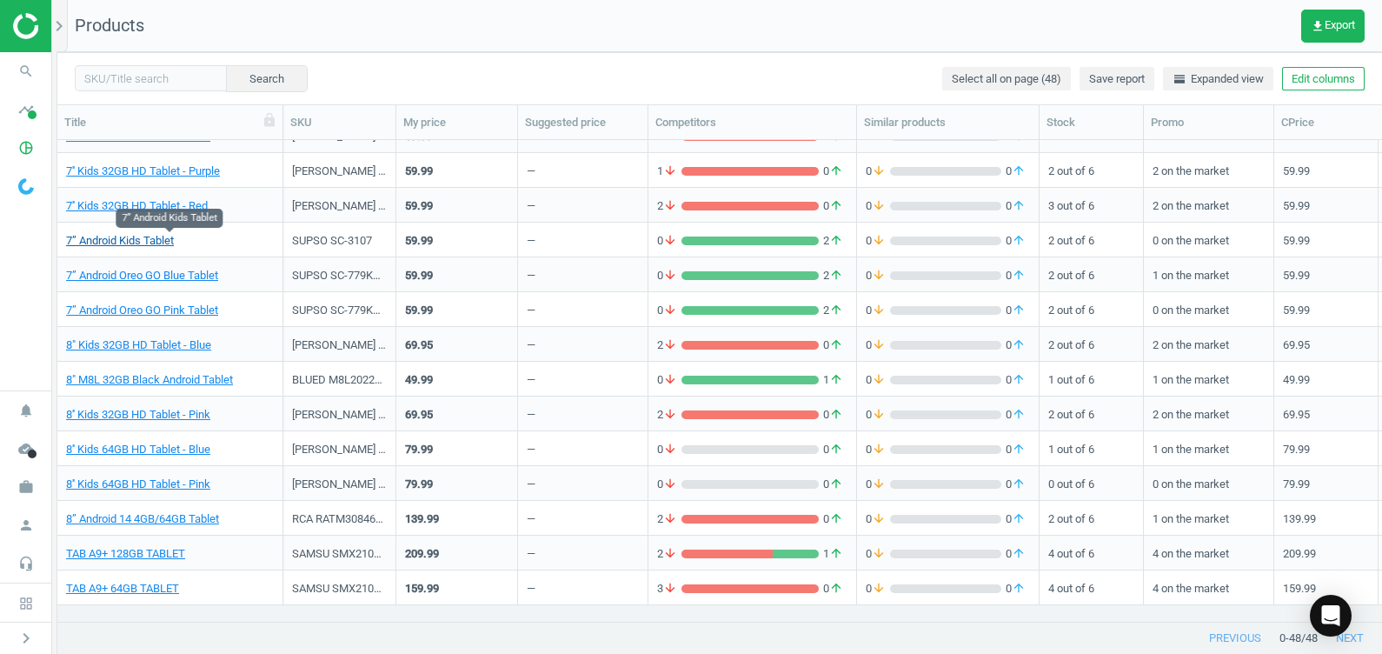
click at [144, 236] on link "7” Android Kids Tablet" at bounding box center [120, 241] width 108 height 16
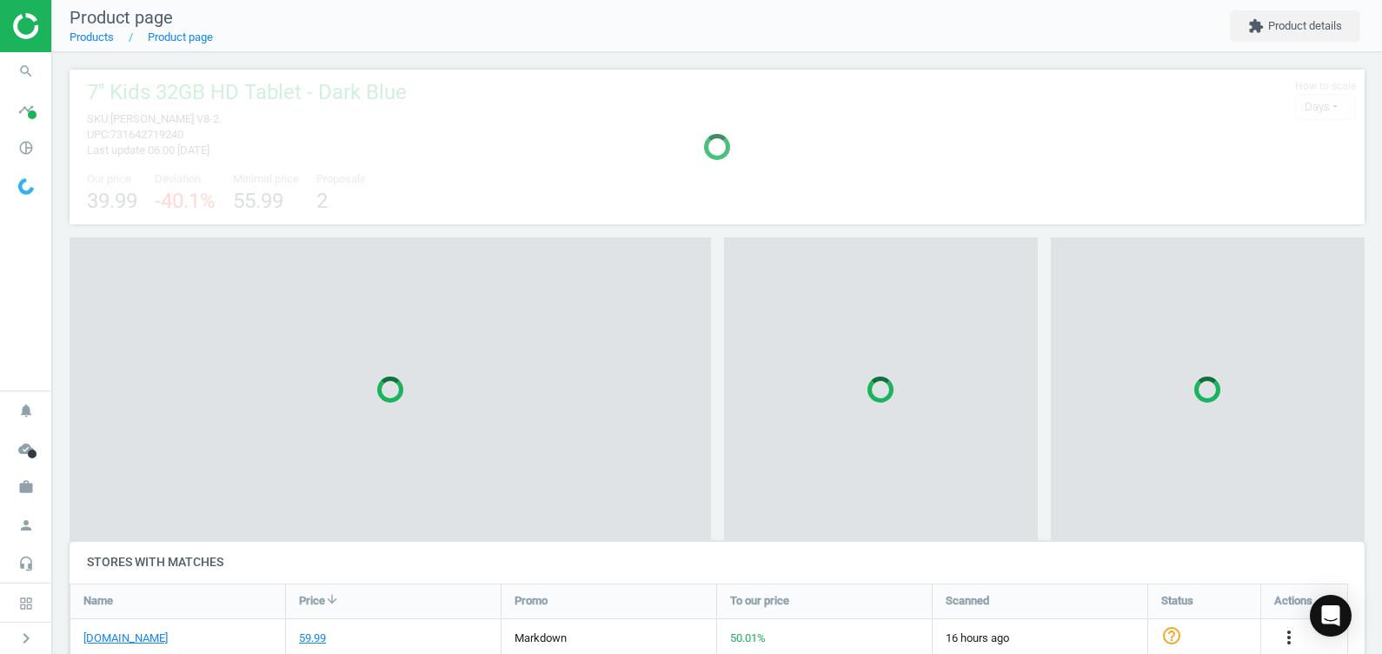
scroll to position [222, 1304]
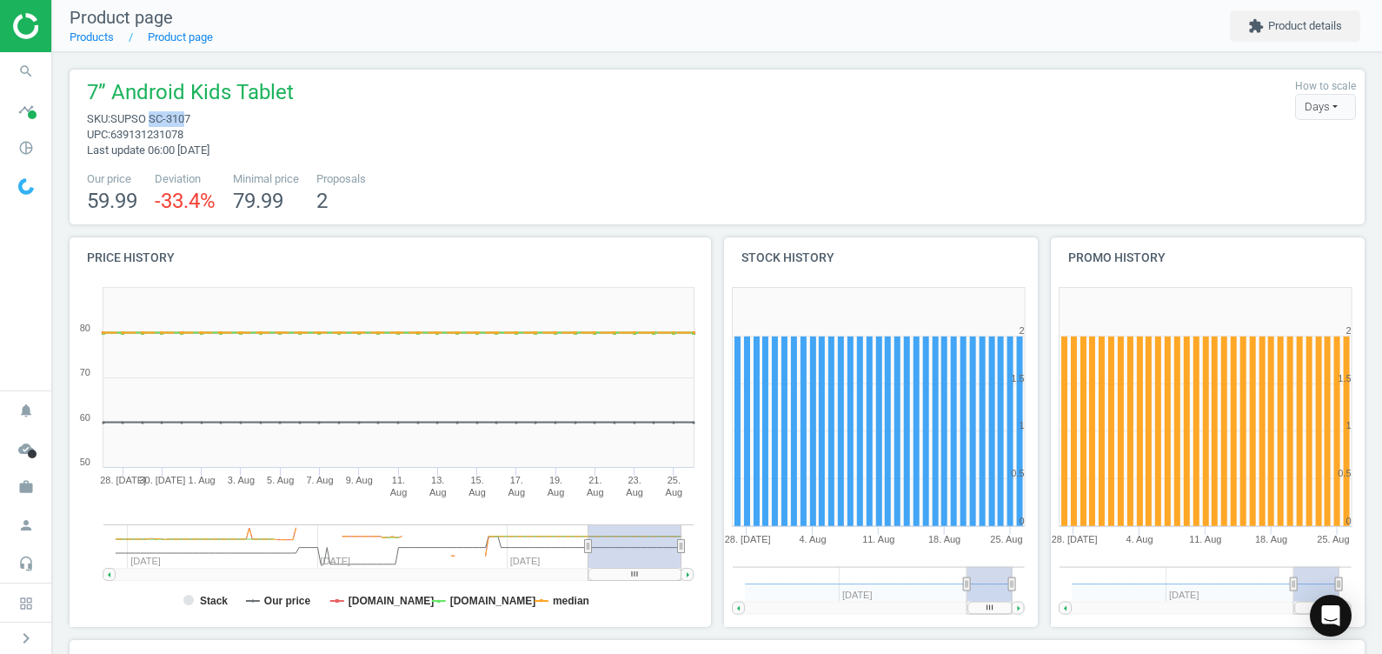
drag, startPoint x: 188, startPoint y: 113, endPoint x: 149, endPoint y: 113, distance: 38.2
click at [149, 113] on span "SUPSO SC-3107" at bounding box center [150, 118] width 80 height 13
drag, startPoint x: 149, startPoint y: 113, endPoint x: 241, endPoint y: 128, distance: 92.4
click at [241, 128] on span "upc : 639131231078" at bounding box center [190, 135] width 207 height 16
drag, startPoint x: 196, startPoint y: 117, endPoint x: 147, endPoint y: 117, distance: 48.7
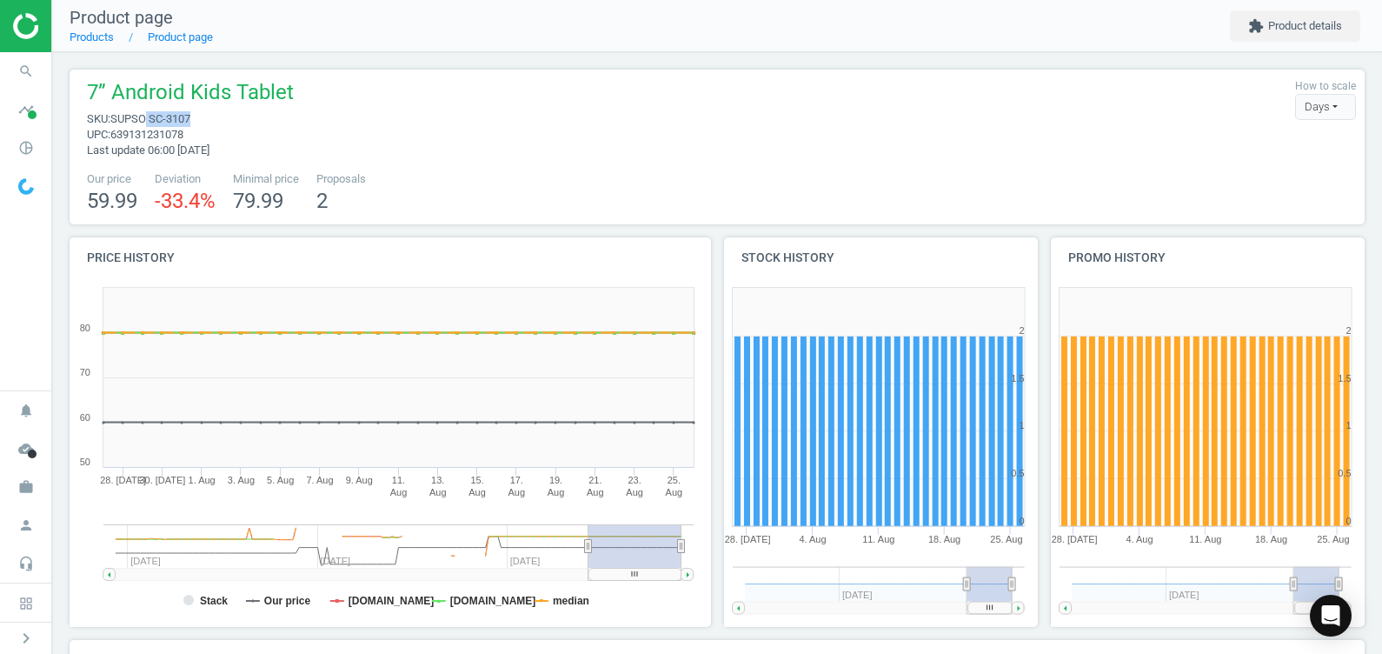
click at [147, 117] on span "sku : SUPSO SC-3107" at bounding box center [190, 119] width 207 height 16
drag, startPoint x: 147, startPoint y: 117, endPoint x: 157, endPoint y: 117, distance: 10.4
copy span "SC-3107"
